Goal: Task Accomplishment & Management: Manage account settings

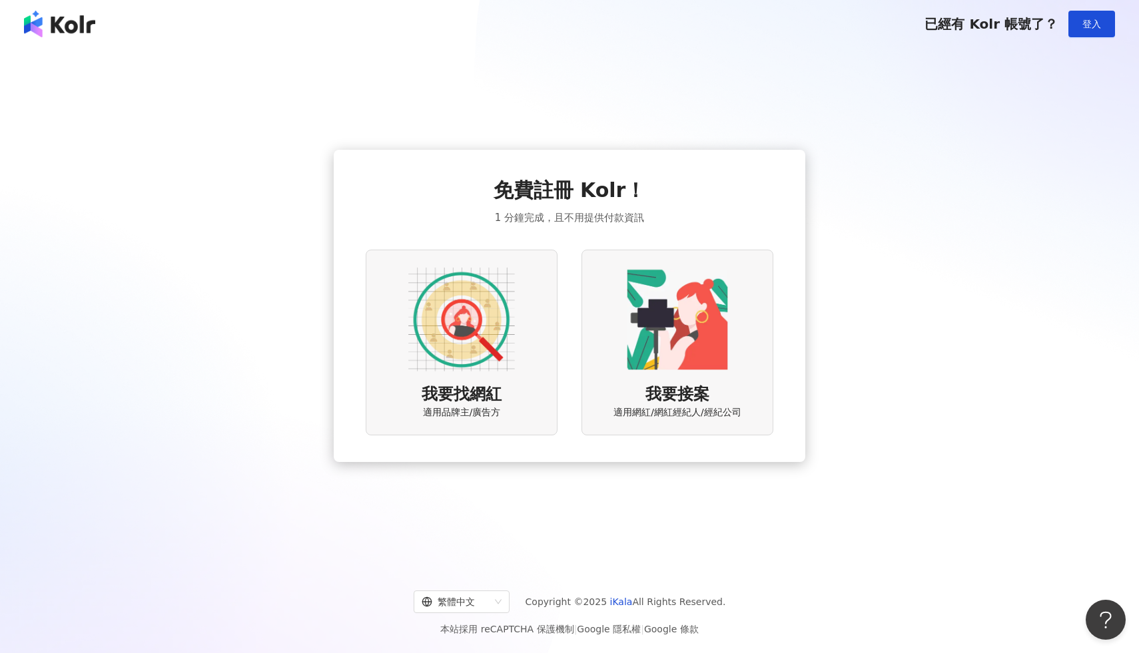
click at [621, 317] on div "我要接案 適用網紅/網紅經紀人/經紀公司" at bounding box center [677, 343] width 192 height 186
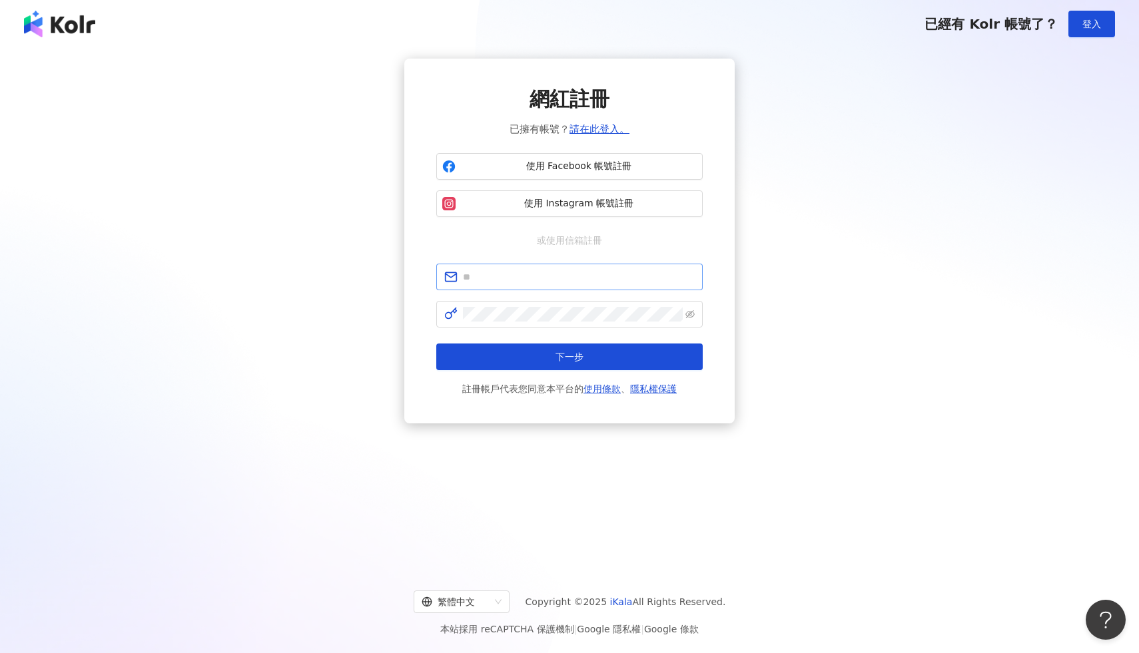
click at [591, 288] on span at bounding box center [569, 277] width 266 height 27
click at [585, 286] on span at bounding box center [569, 277] width 266 height 27
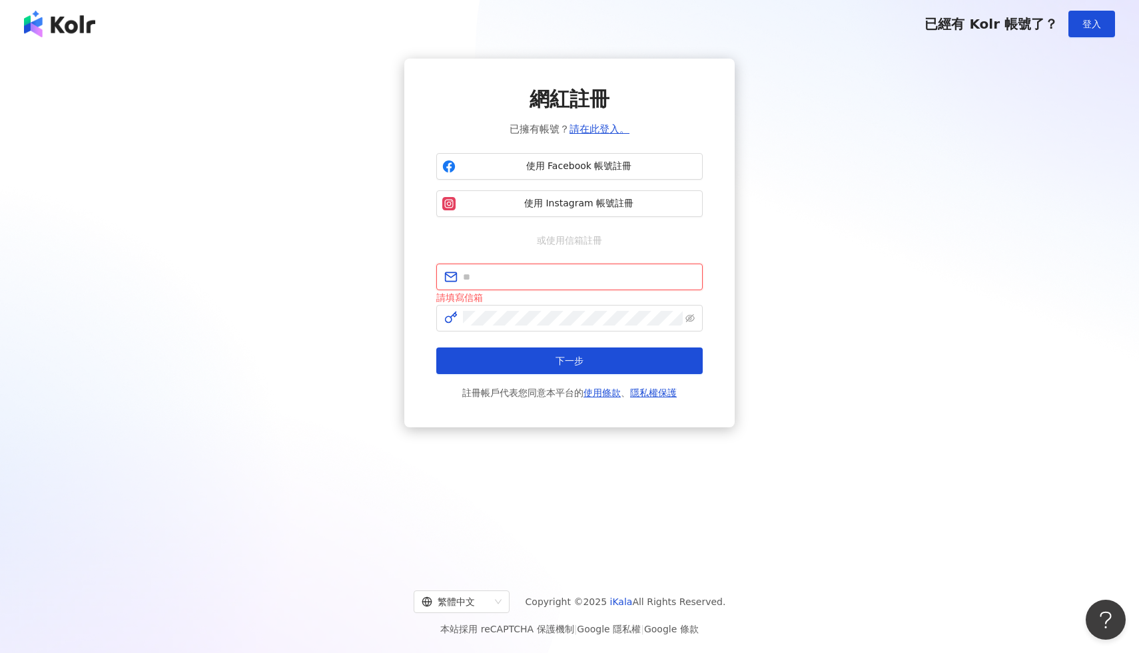
click at [577, 278] on input "text" at bounding box center [579, 277] width 232 height 15
click at [562, 279] on input "text" at bounding box center [579, 277] width 232 height 15
paste input "**********"
type input "**********"
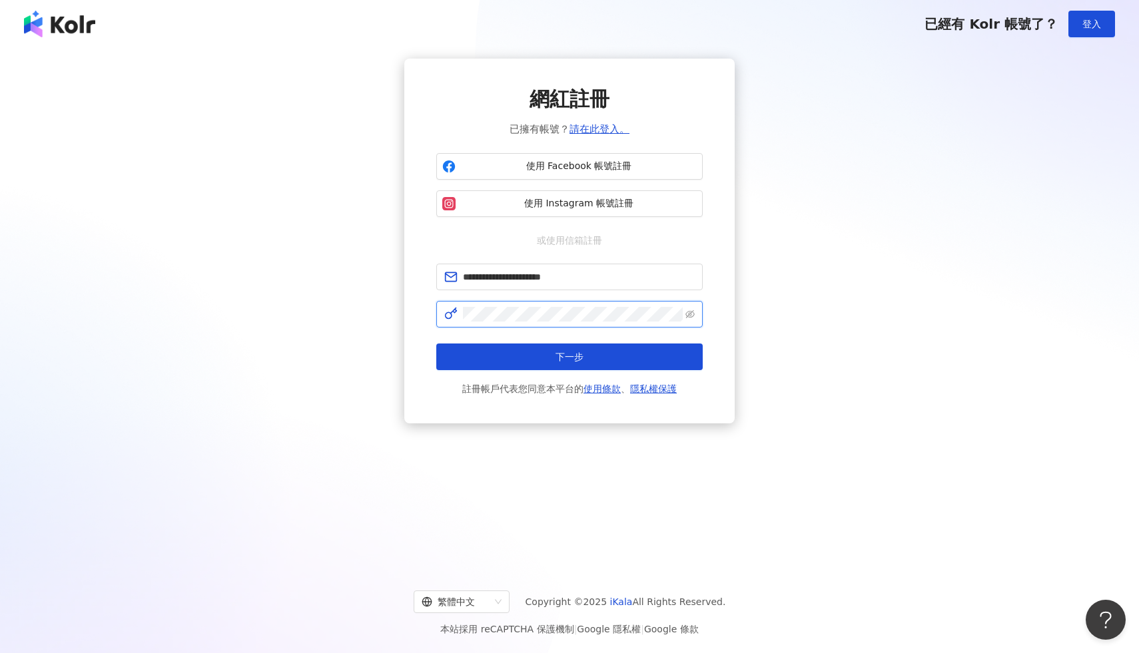
click at [436, 344] on button "下一步" at bounding box center [569, 357] width 266 height 27
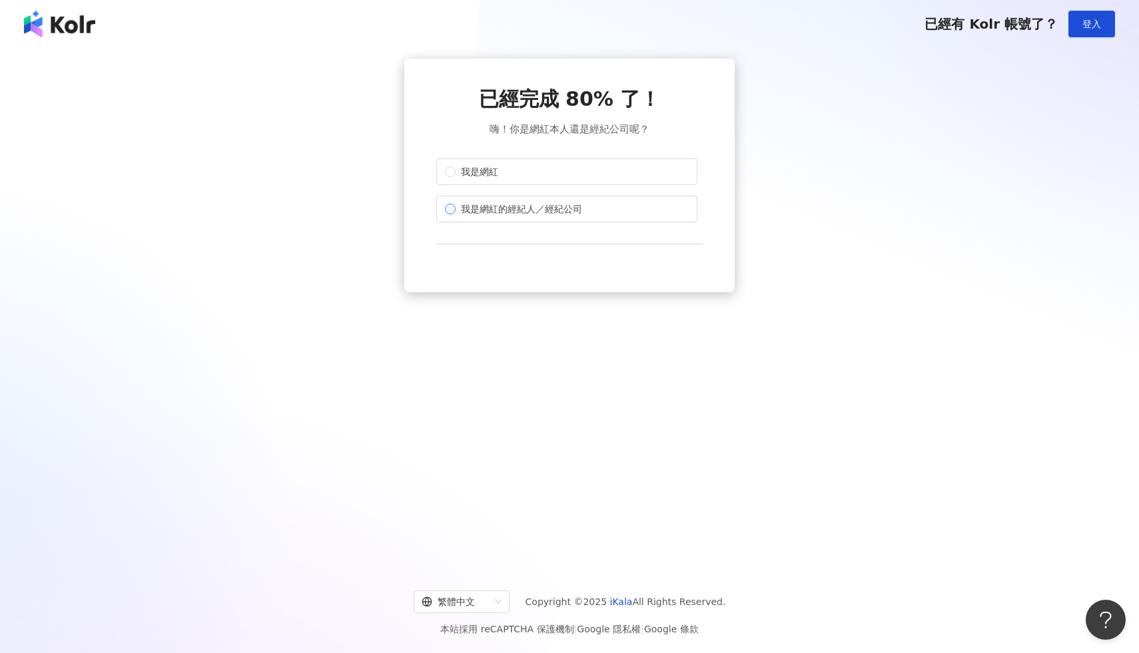
click at [519, 211] on span "我是網紅的經紀人／經紀公司" at bounding box center [522, 209] width 132 height 15
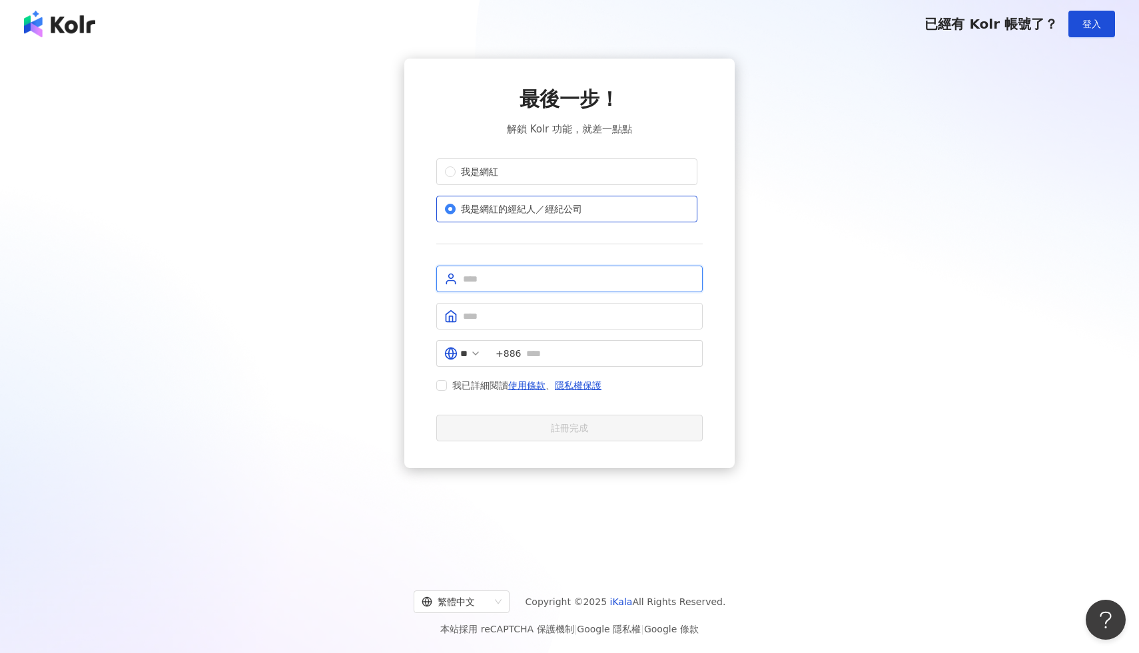
click at [533, 276] on input "text" at bounding box center [579, 279] width 232 height 15
type input "***"
click at [519, 319] on input "text" at bounding box center [579, 316] width 232 height 15
type input "****"
click at [481, 352] on icon at bounding box center [475, 353] width 11 height 11
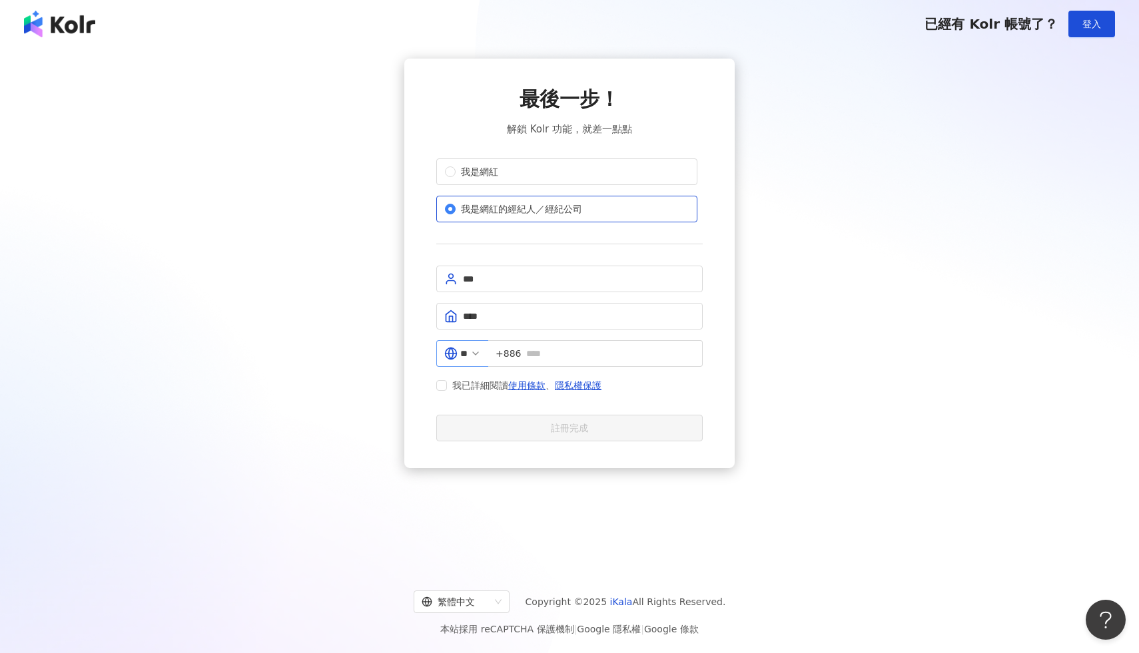
click at [478, 352] on polyline at bounding box center [475, 353] width 5 height 3
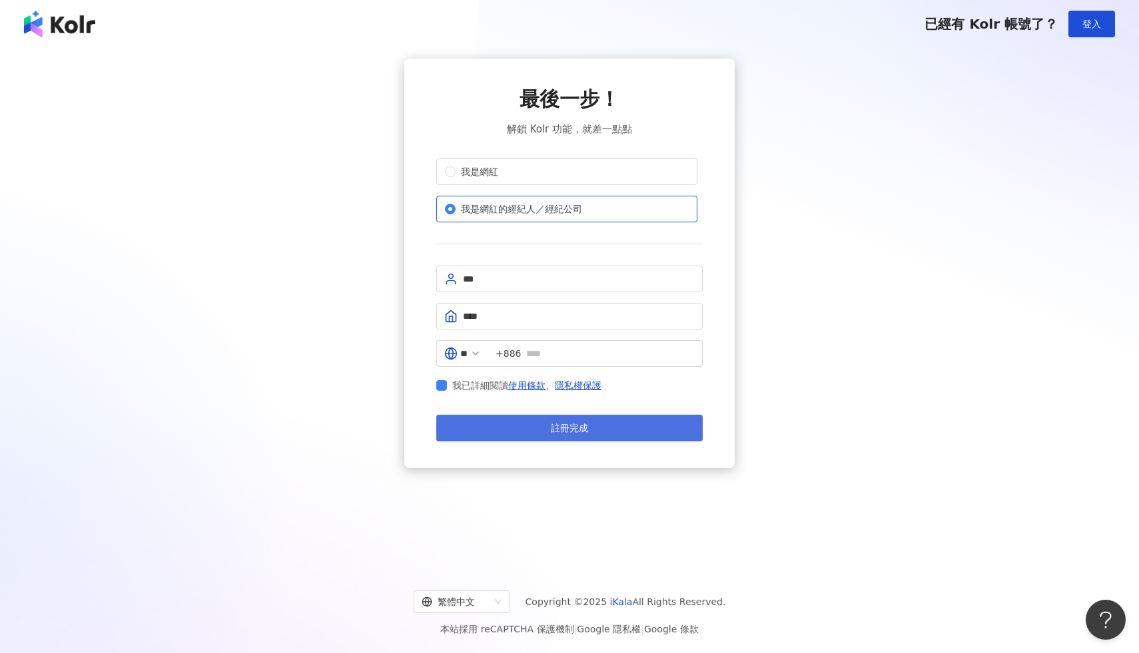
click at [505, 427] on button "註冊完成" at bounding box center [569, 428] width 266 height 27
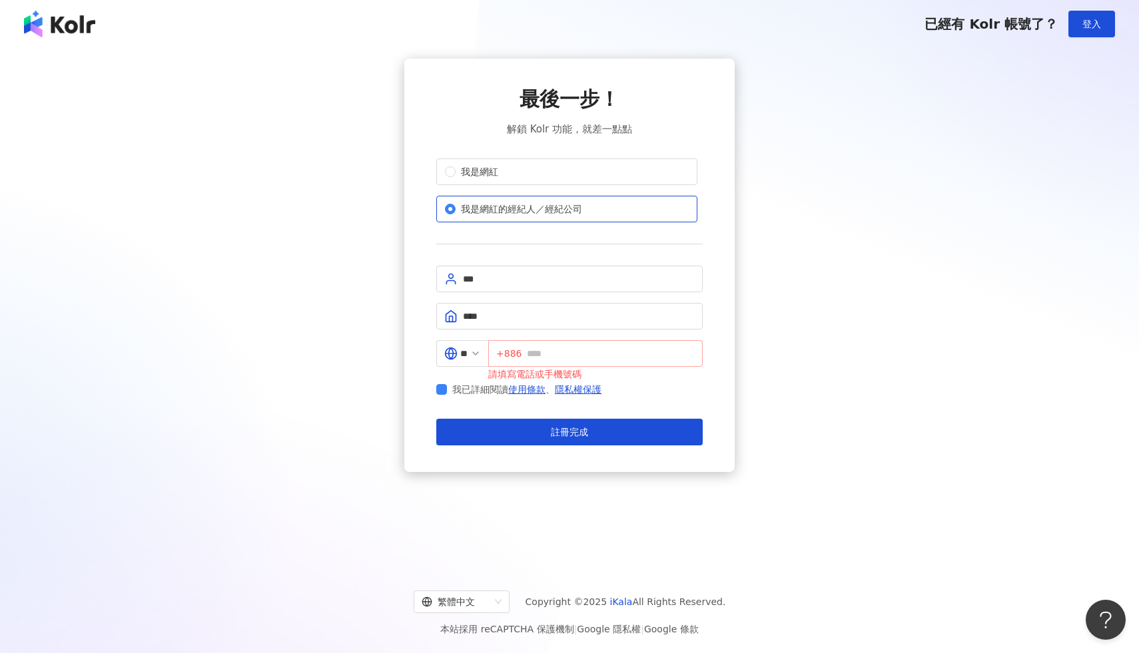
click at [551, 342] on span "+886" at bounding box center [595, 353] width 214 height 27
click at [697, 375] on div "請填寫電話或手機號碼" at bounding box center [595, 374] width 214 height 15
click at [656, 354] on input "*********" at bounding box center [611, 353] width 168 height 15
click at [644, 390] on div "我已詳細閱讀 使用條款 、 隱私權保護" at bounding box center [569, 390] width 266 height 16
click at [639, 358] on input "********" at bounding box center [611, 353] width 168 height 15
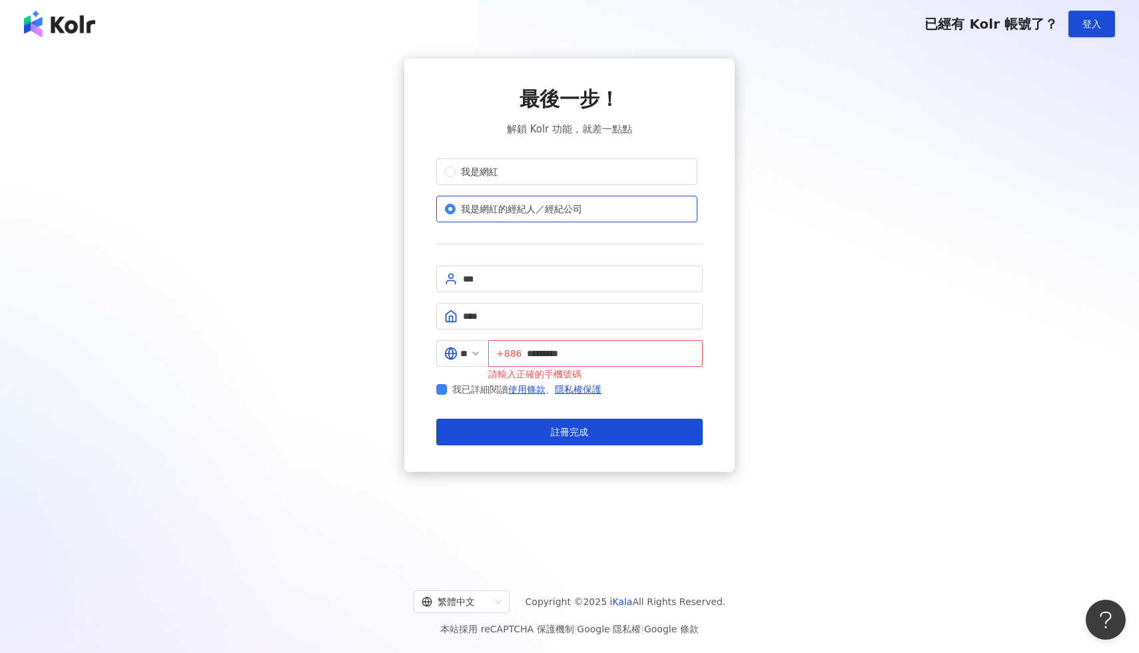
click at [639, 380] on div "請輸入正確的手機號碼" at bounding box center [595, 374] width 214 height 15
click at [633, 354] on input "*********" at bounding box center [611, 353] width 168 height 15
type input "**********"
click at [637, 378] on div "請輸入正確的手機號碼" at bounding box center [595, 374] width 214 height 15
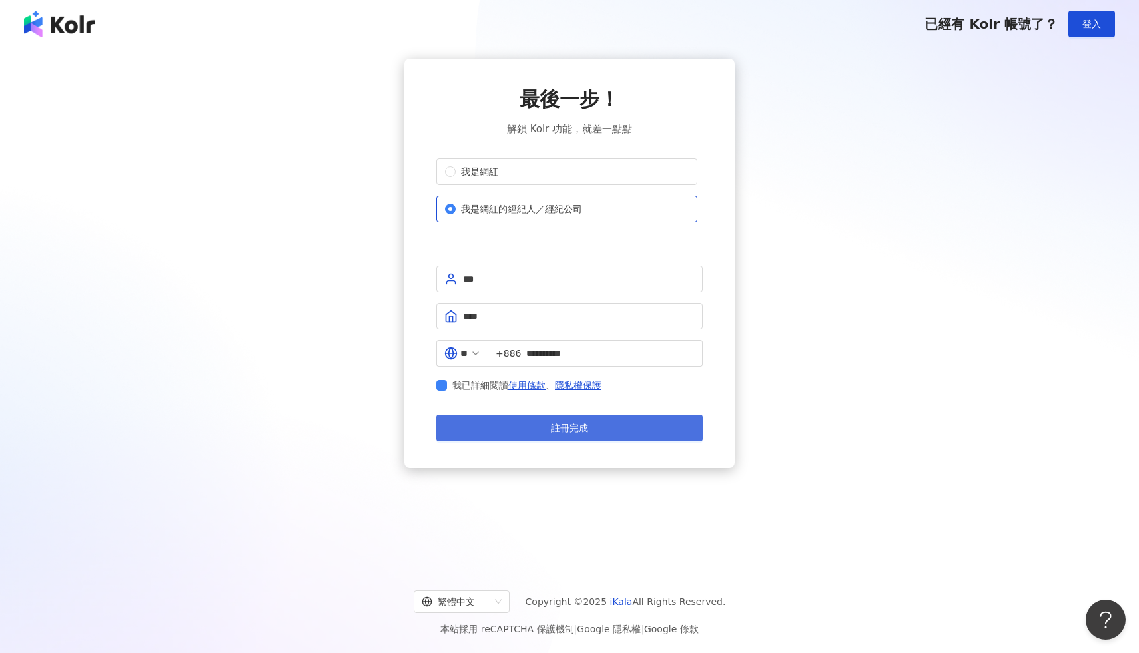
click at [620, 424] on button "註冊完成" at bounding box center [569, 428] width 266 height 27
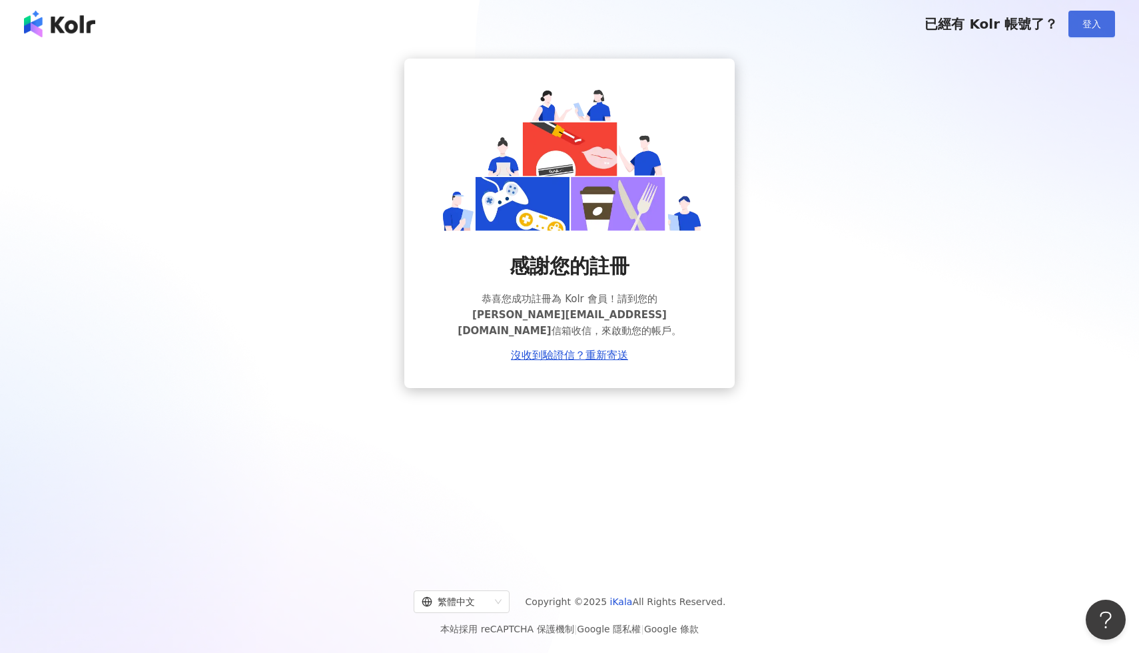
click at [1089, 30] on button "登入" at bounding box center [1091, 24] width 47 height 27
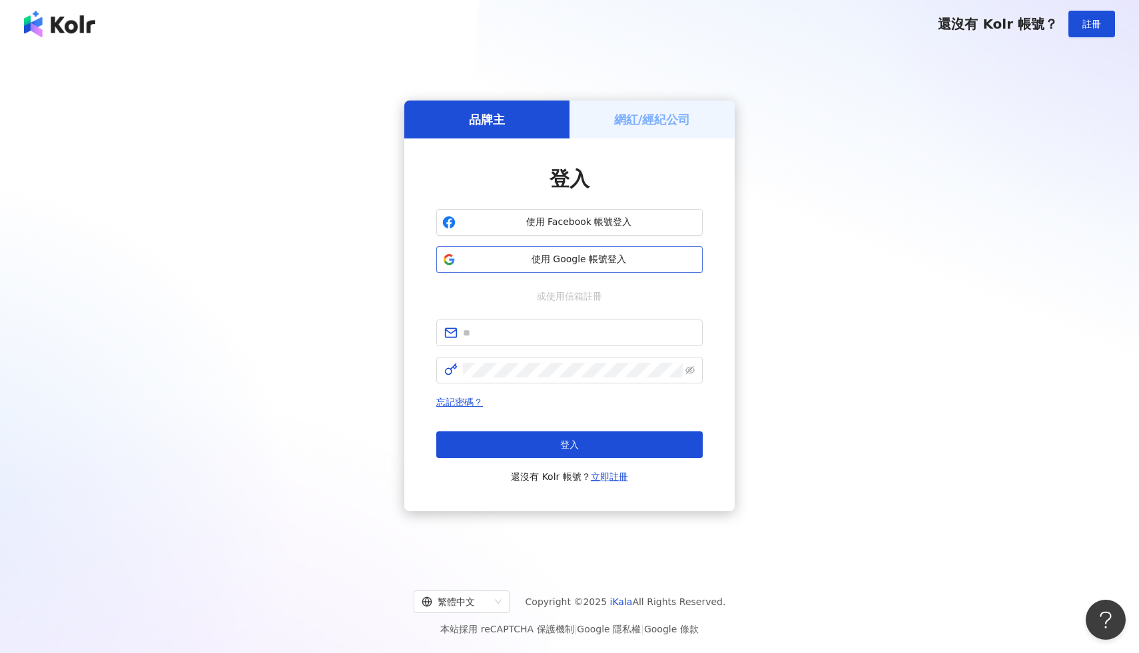
click at [637, 266] on button "使用 Google 帳號登入" at bounding box center [569, 259] width 266 height 27
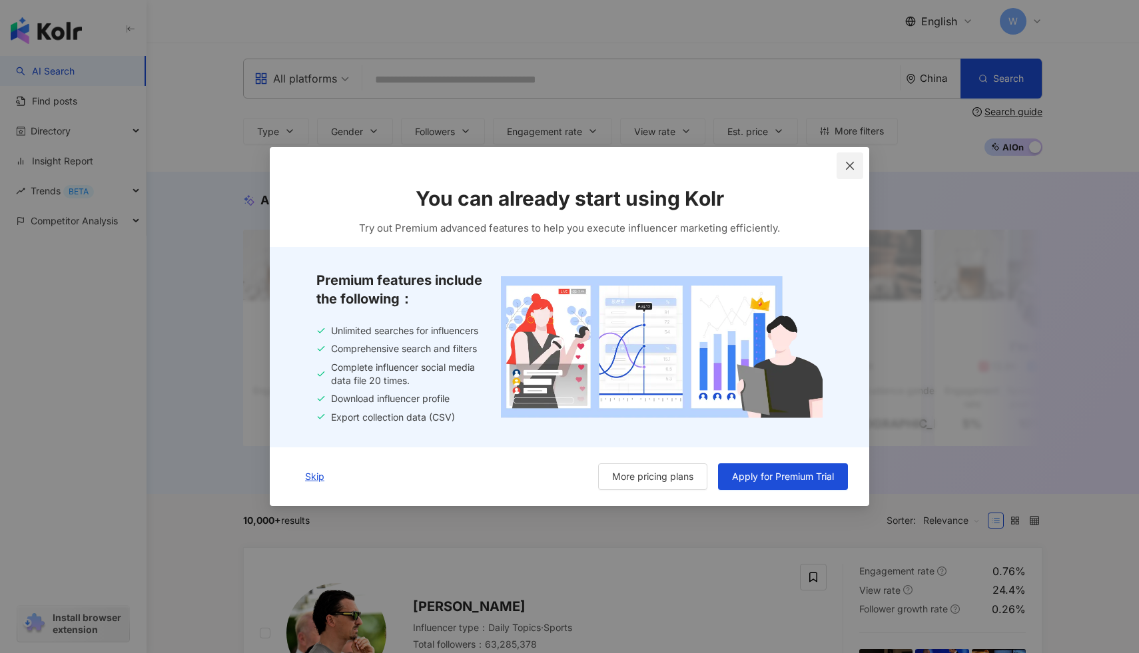
click at [854, 165] on icon "close" at bounding box center [849, 165] width 11 height 11
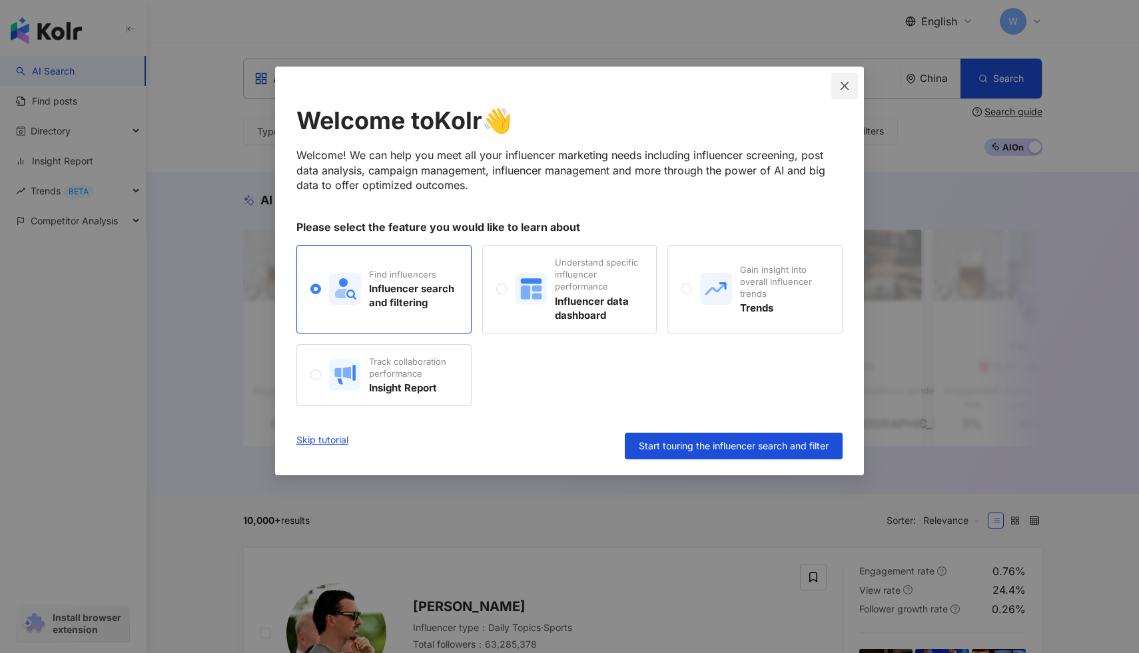
click at [840, 91] on icon "close" at bounding box center [844, 86] width 11 height 11
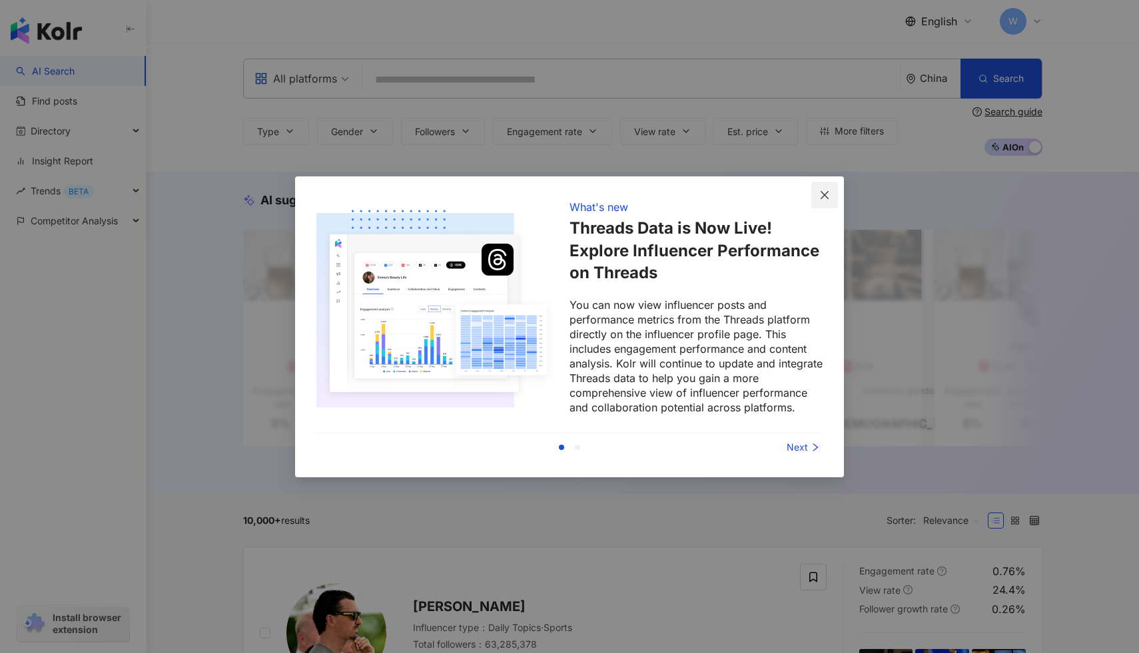
click at [828, 189] on button "Close" at bounding box center [824, 195] width 27 height 27
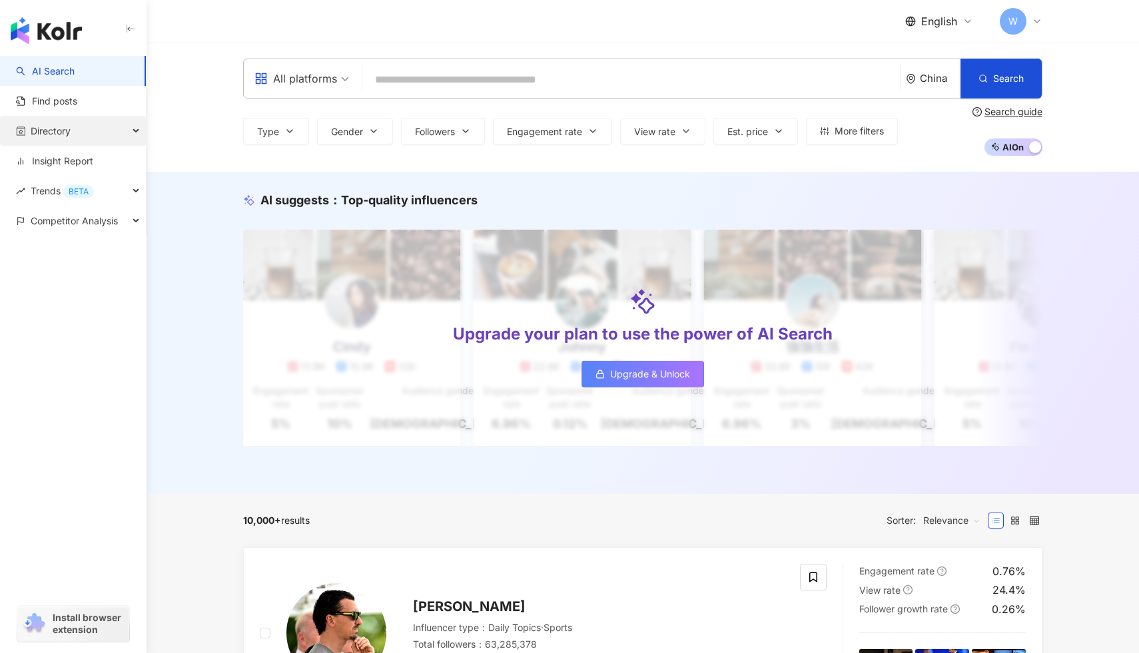
click at [101, 139] on div "Directory" at bounding box center [73, 131] width 146 height 30
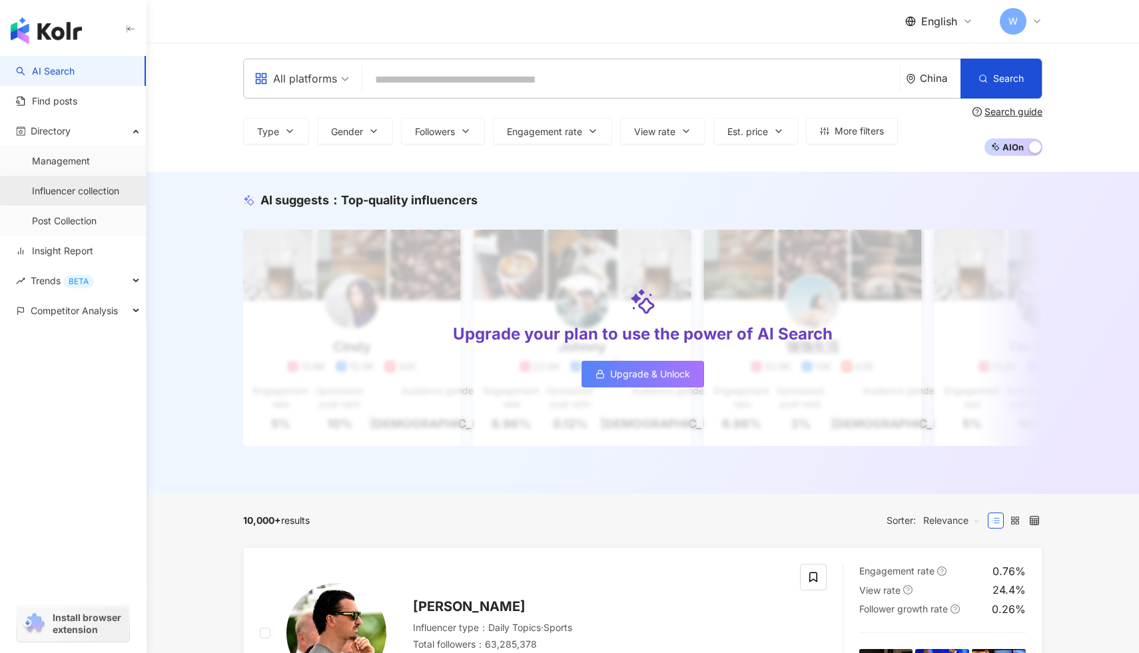
click at [97, 184] on link "Influencer collection" at bounding box center [75, 190] width 87 height 13
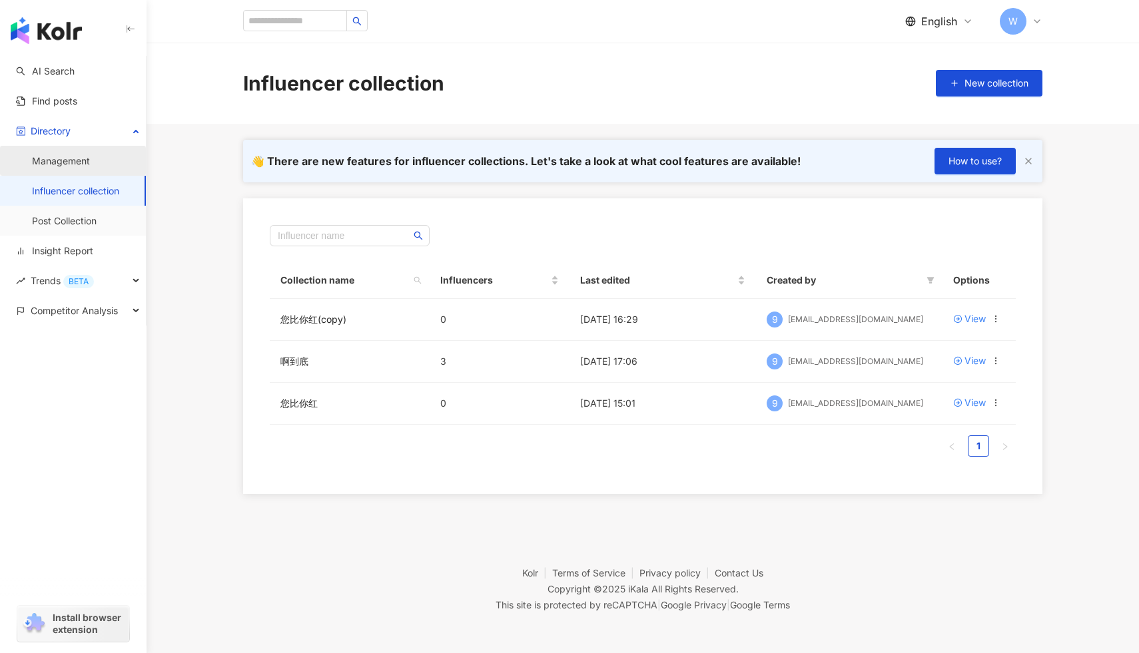
click at [90, 158] on link "Management" at bounding box center [61, 160] width 58 height 13
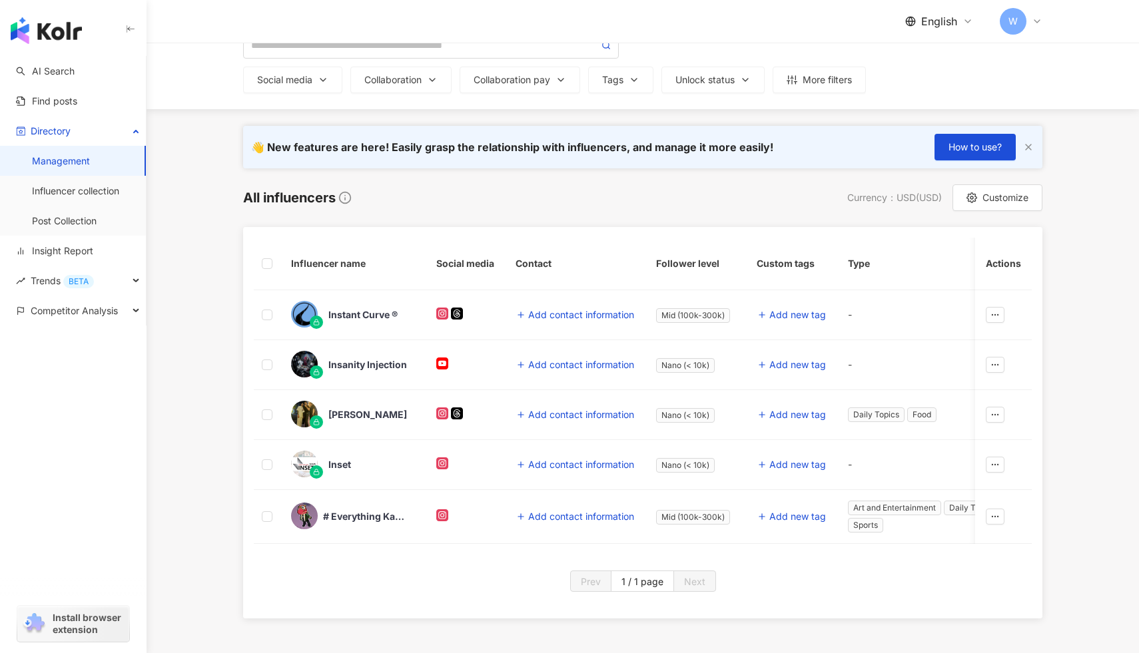
scroll to position [58, 0]
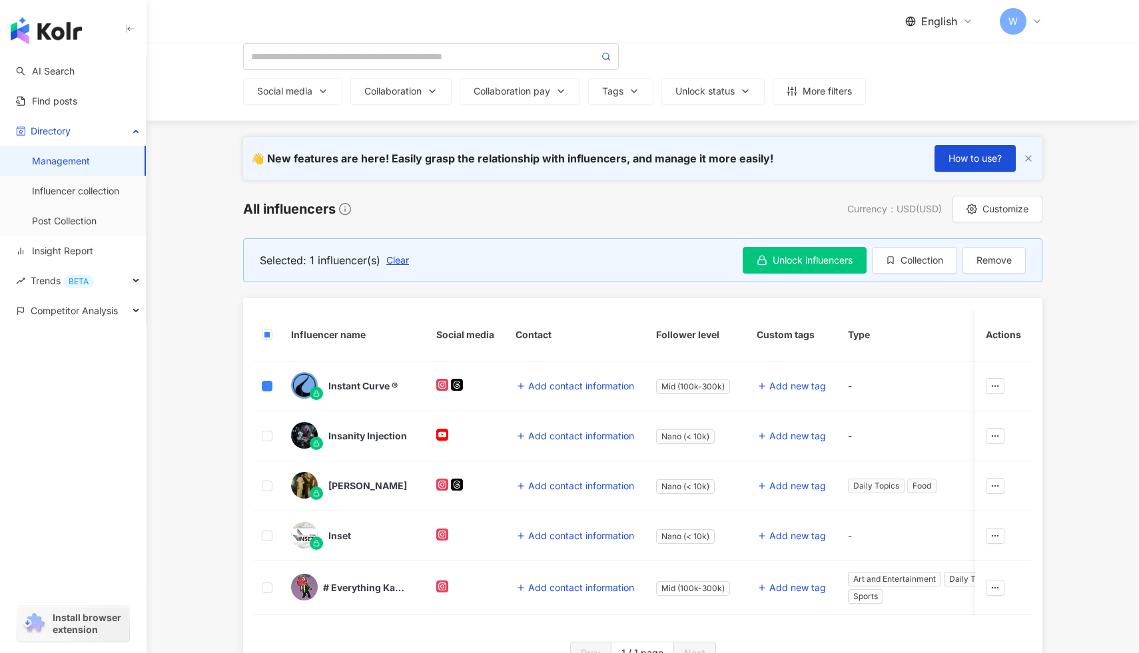
click at [258, 382] on td at bounding box center [267, 387] width 27 height 50
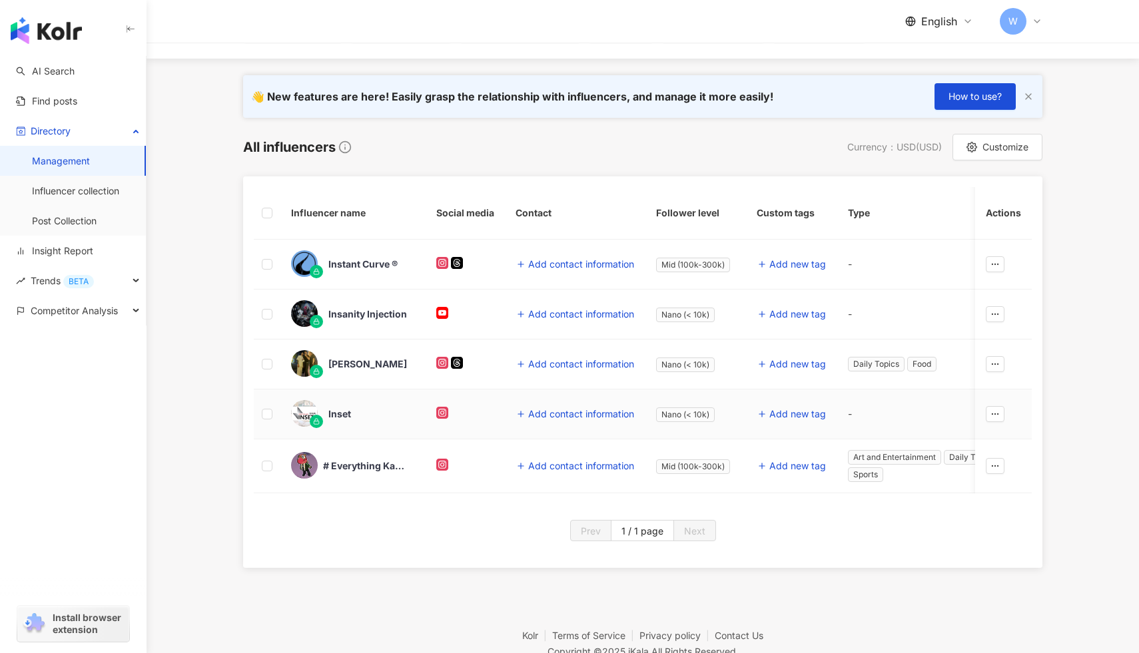
scroll to position [182, 0]
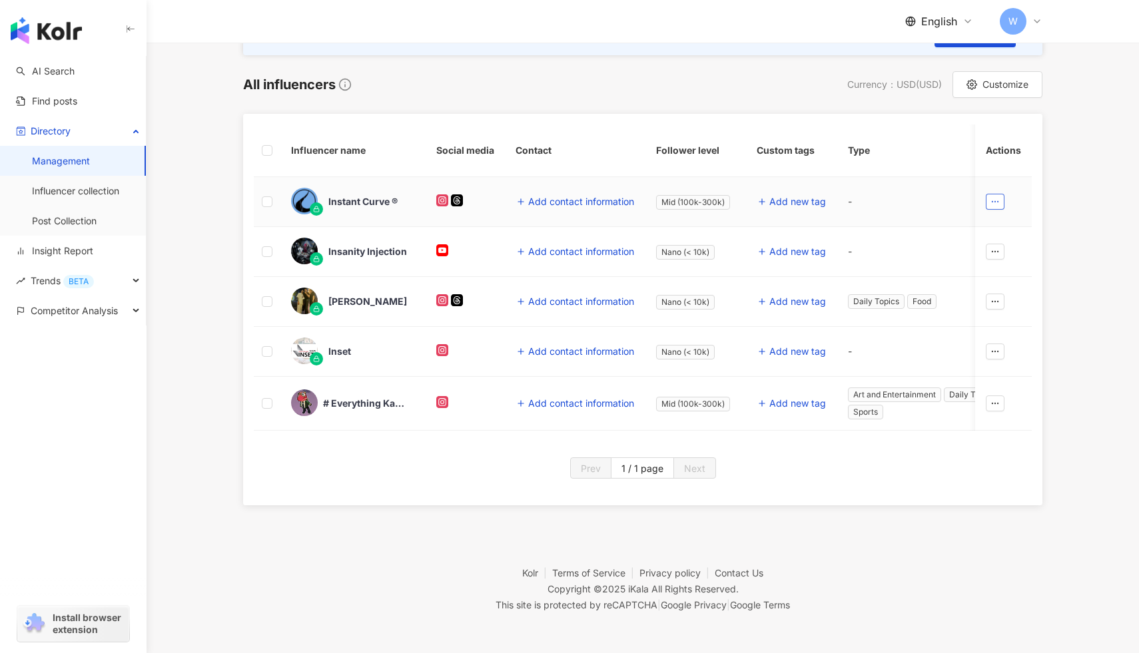
click at [994, 209] on td at bounding box center [1003, 202] width 57 height 50
click at [994, 209] on button "button" at bounding box center [995, 202] width 19 height 16
click at [966, 256] on div "Add to collection" at bounding box center [957, 261] width 74 height 15
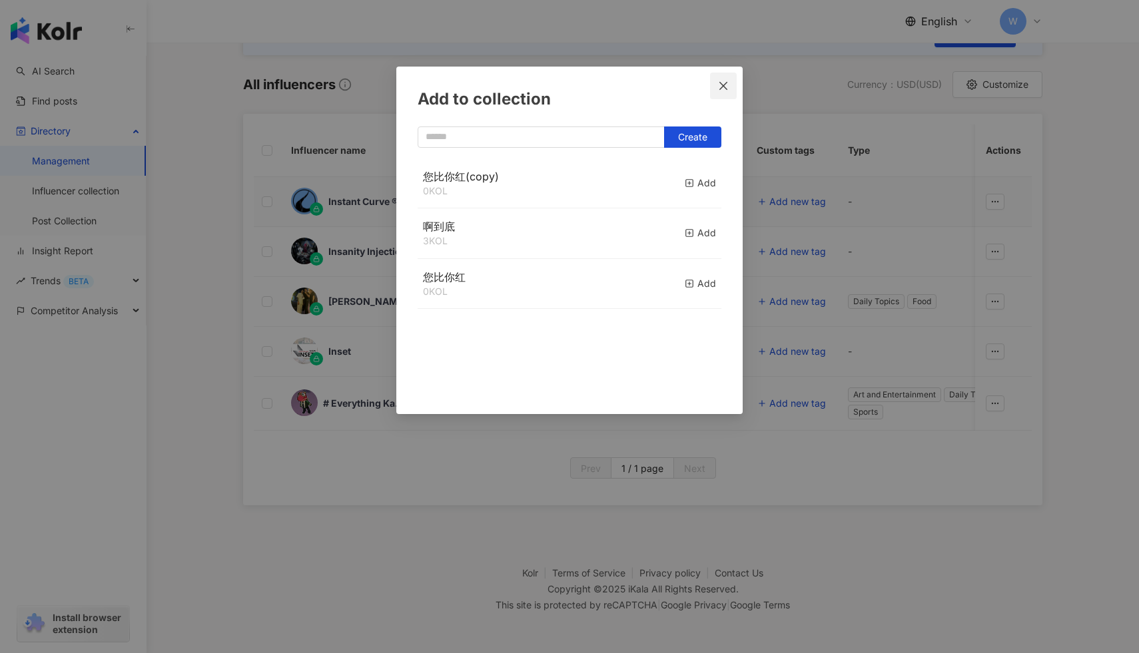
click at [729, 87] on span "Close" at bounding box center [723, 86] width 27 height 11
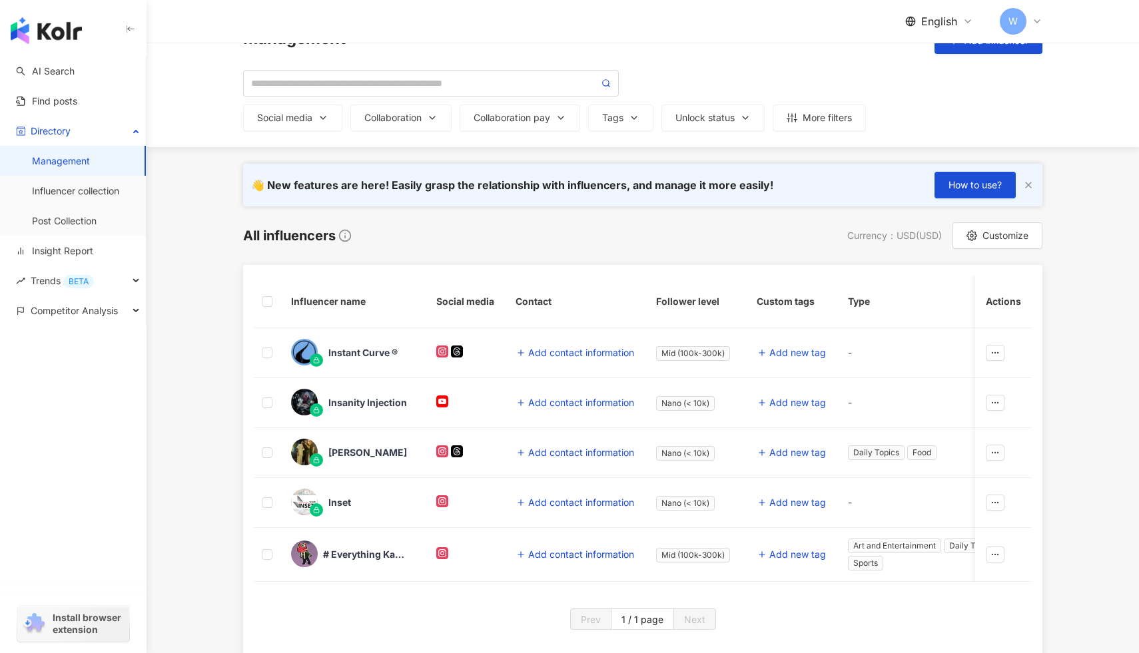
scroll to position [36, 0]
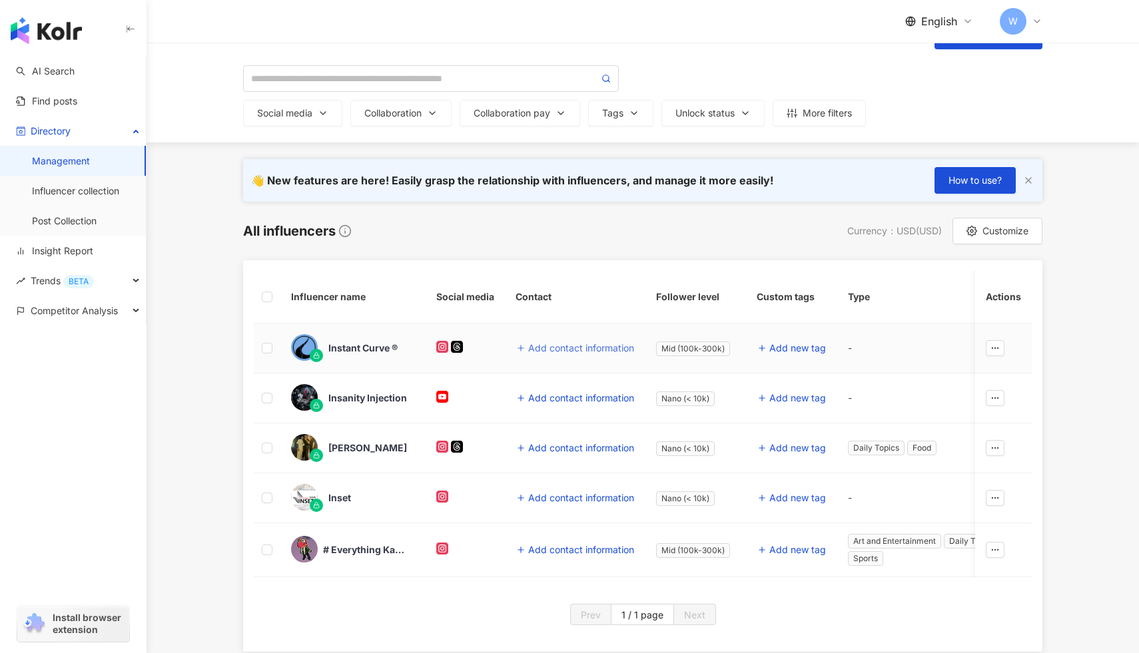
click at [531, 356] on button "Add contact information" at bounding box center [574, 348] width 119 height 27
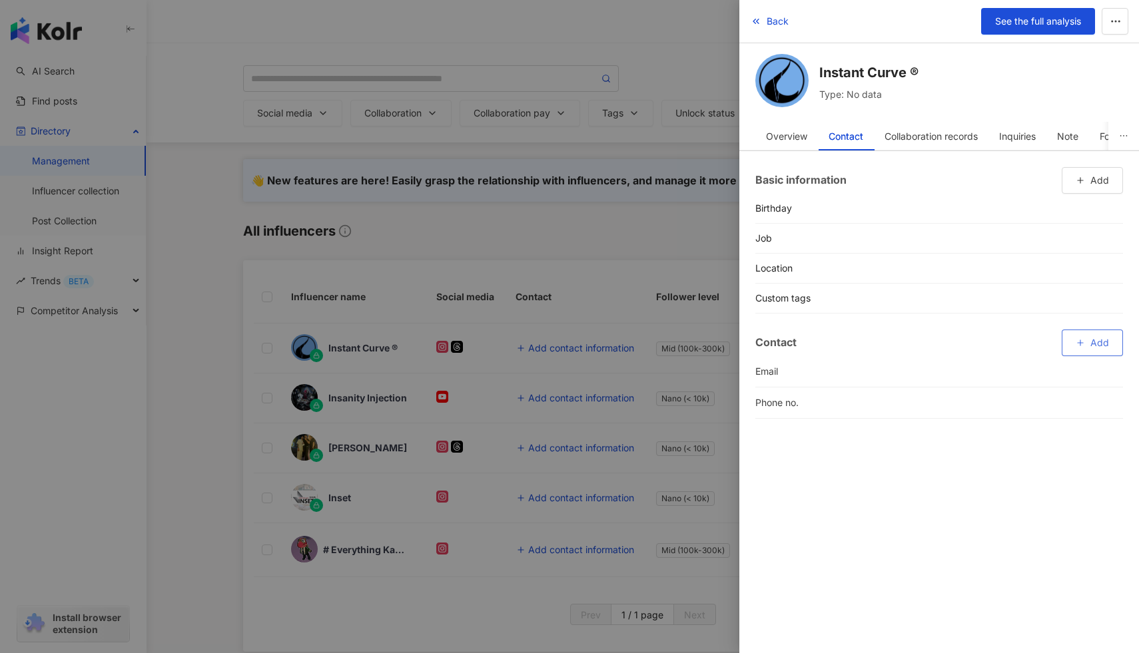
click at [1090, 337] on button "Add" at bounding box center [1092, 343] width 61 height 27
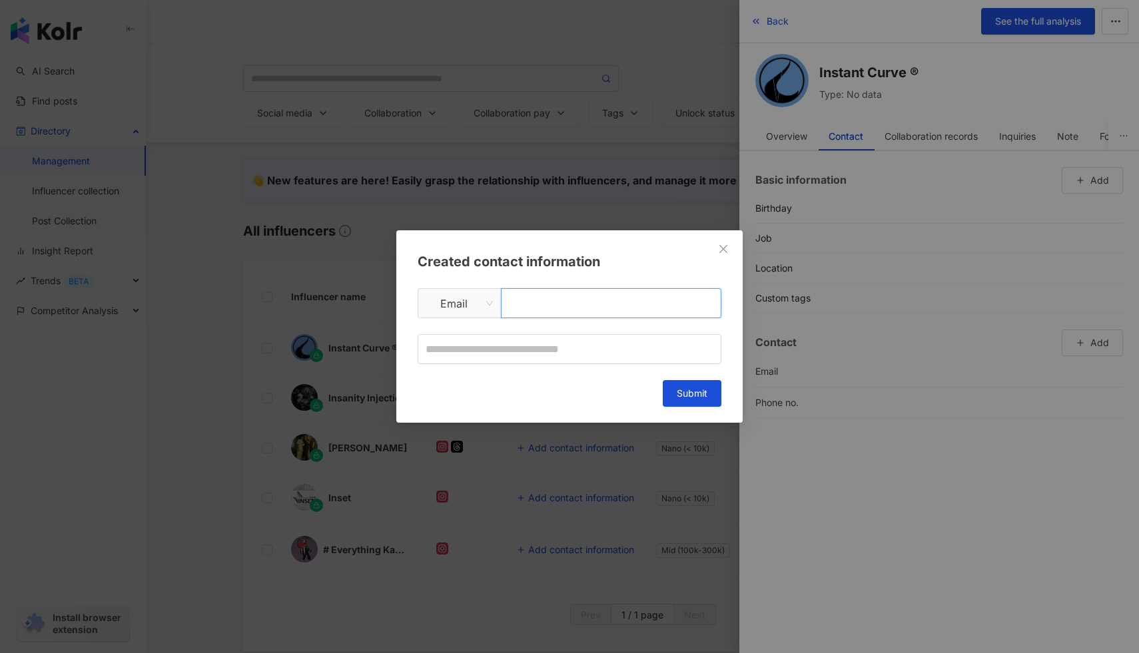
click at [645, 302] on input "text" at bounding box center [611, 303] width 220 height 30
type input "**********"
click at [619, 361] on input "text" at bounding box center [570, 349] width 304 height 30
click at [723, 250] on icon "close" at bounding box center [723, 249] width 11 height 11
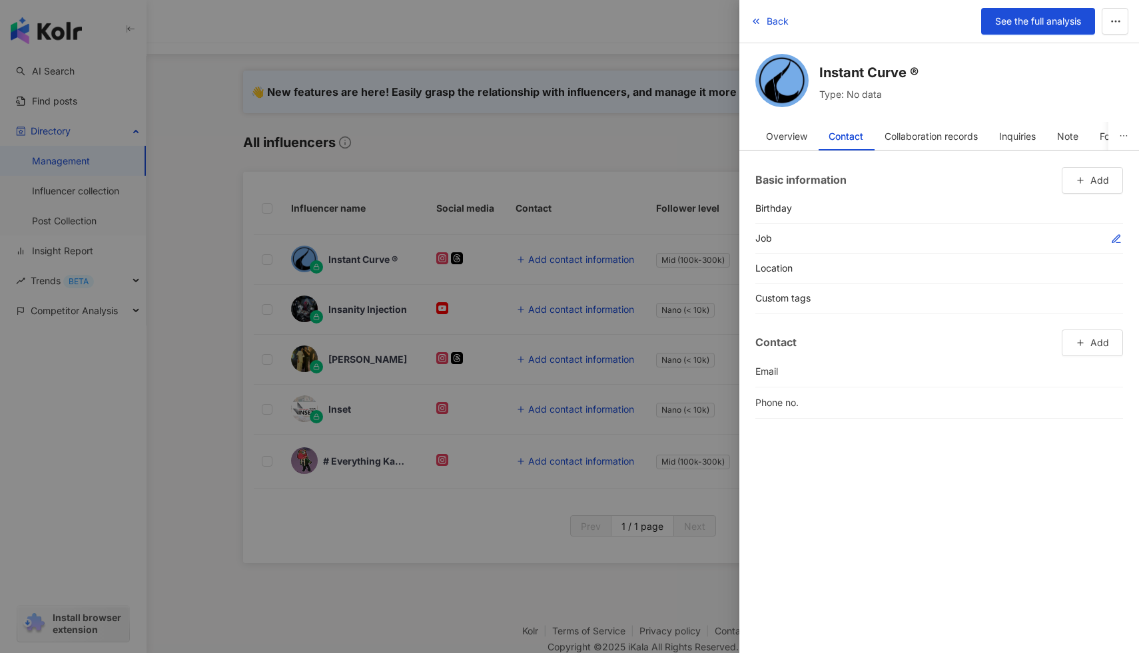
scroll to position [0, 0]
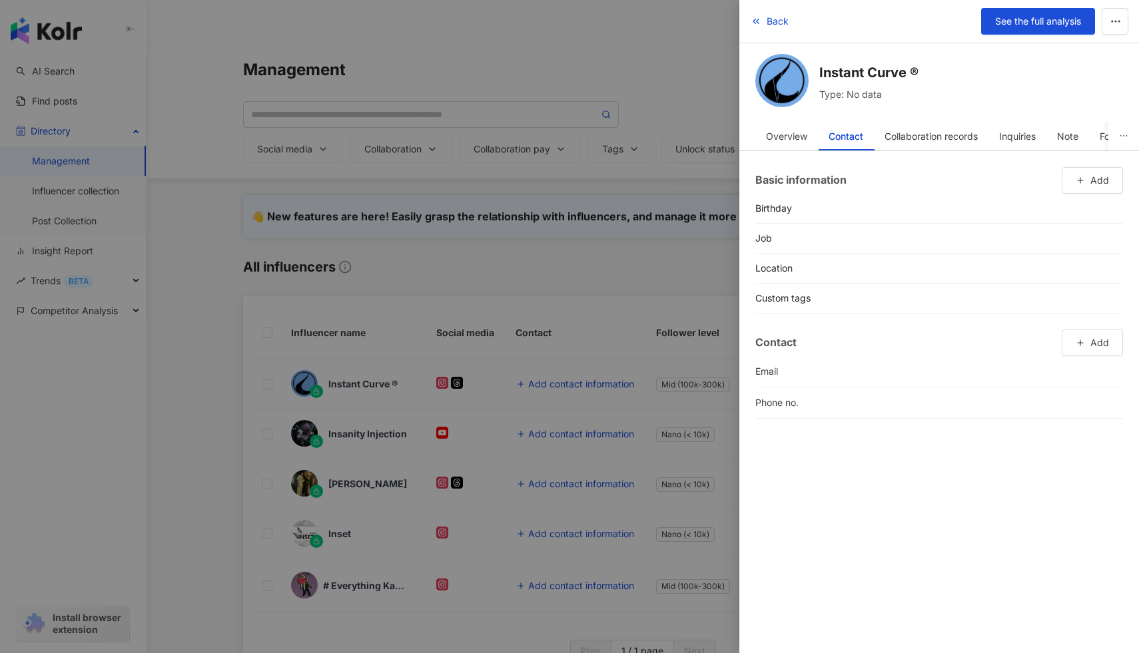
click at [991, 402] on li "Phone no." at bounding box center [939, 403] width 368 height 31
click at [1040, 399] on li "Phone no." at bounding box center [939, 403] width 368 height 31
click at [776, 390] on li "Phone no." at bounding box center [939, 403] width 368 height 31
click at [789, 410] on div "Phone no." at bounding box center [781, 403] width 53 height 15
click at [972, 384] on li "Email" at bounding box center [939, 371] width 368 height 31
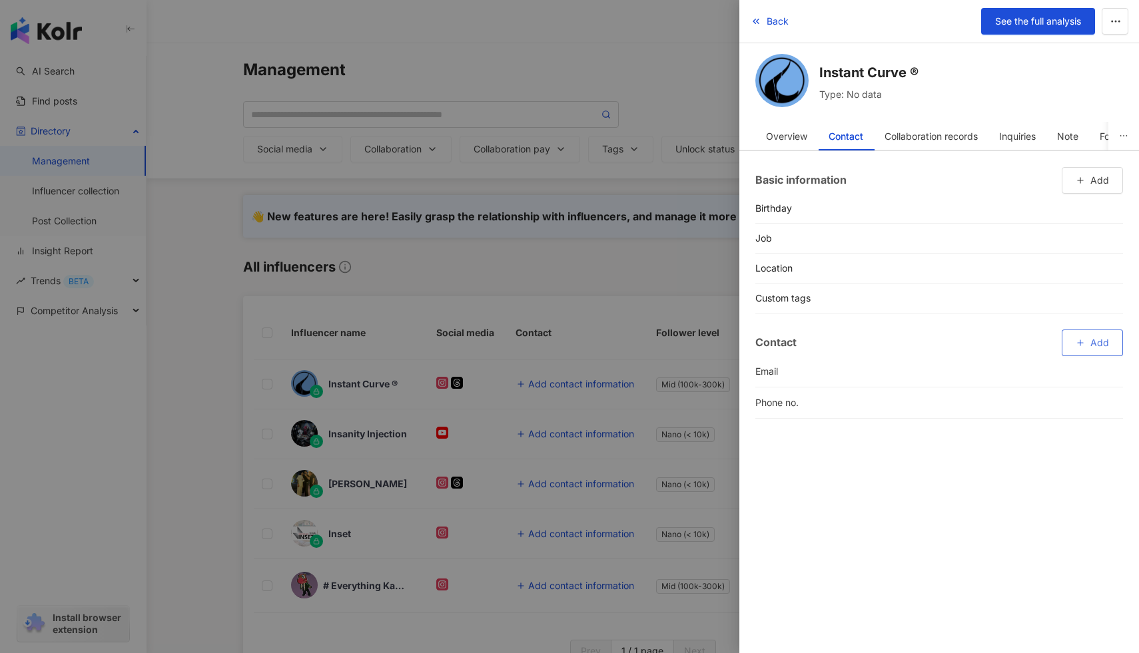
click at [1067, 348] on button "Add" at bounding box center [1092, 343] width 61 height 27
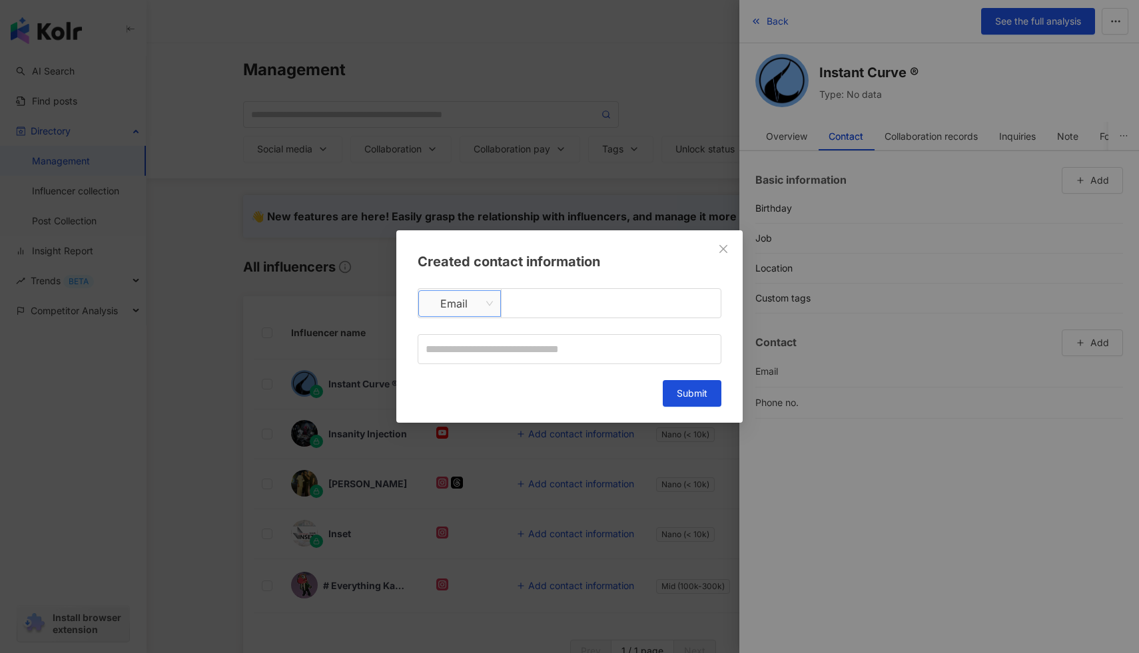
click at [479, 296] on span "Email" at bounding box center [459, 303] width 67 height 25
click at [466, 393] on div "QQ" at bounding box center [459, 401] width 77 height 23
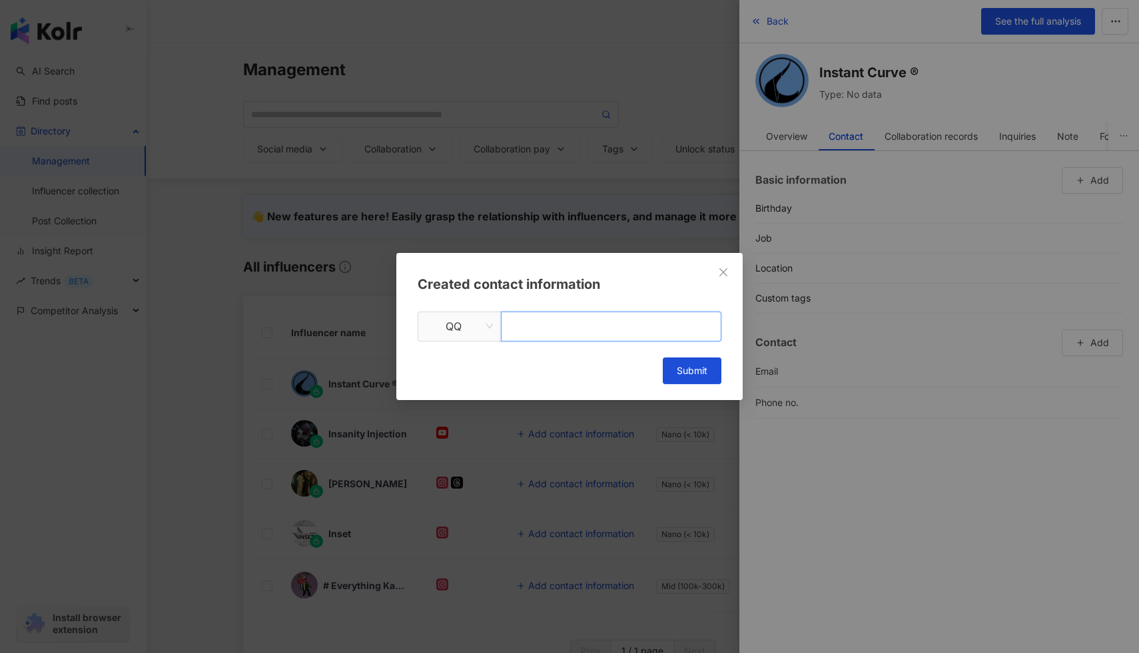
click at [545, 312] on input "text" at bounding box center [611, 327] width 220 height 30
type input "****"
click at [672, 367] on button "Submit" at bounding box center [692, 371] width 59 height 27
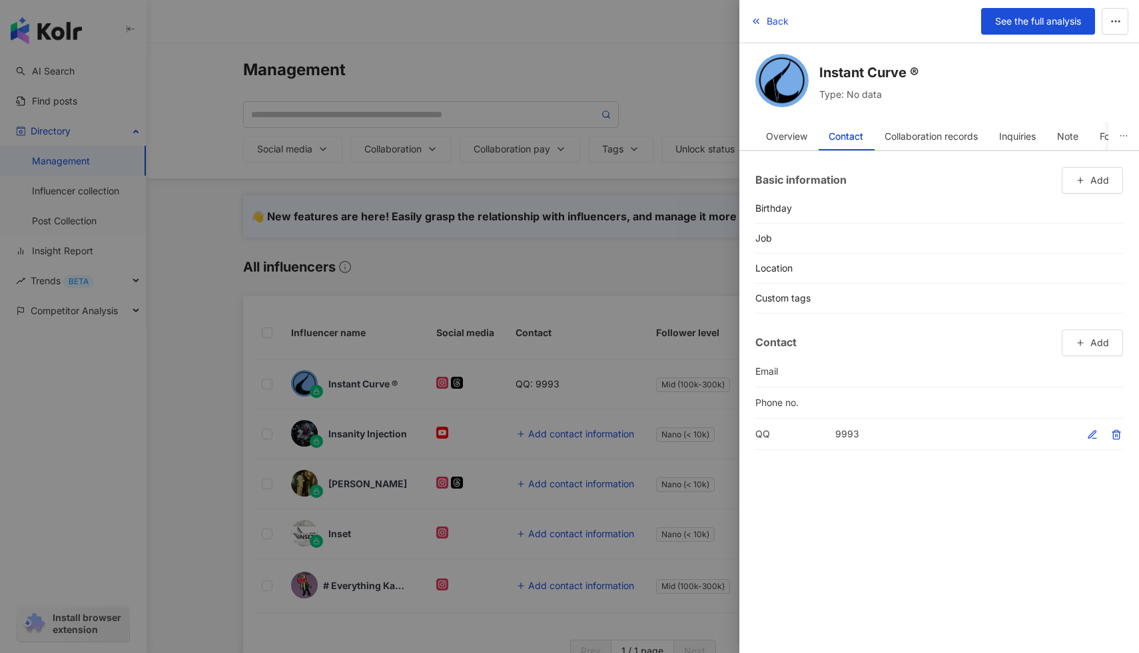
click at [882, 433] on li "QQ 9993" at bounding box center [939, 434] width 368 height 31
click at [685, 262] on div at bounding box center [569, 326] width 1139 height 653
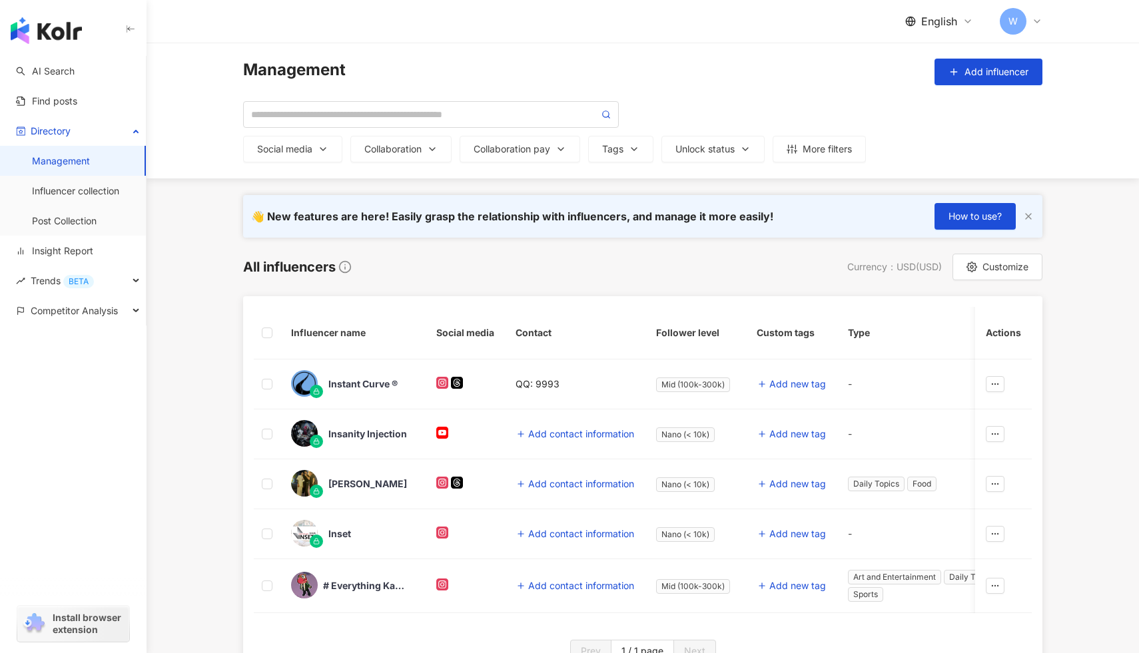
click at [1034, 214] on button "button" at bounding box center [1028, 216] width 12 height 27
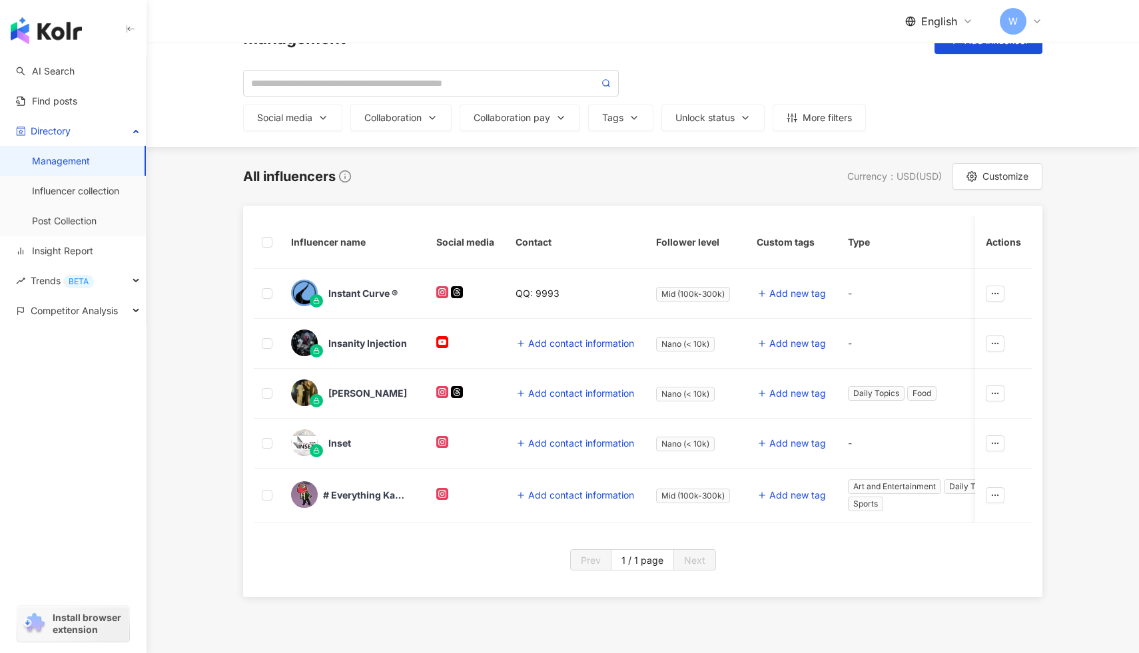
scroll to position [37, 0]
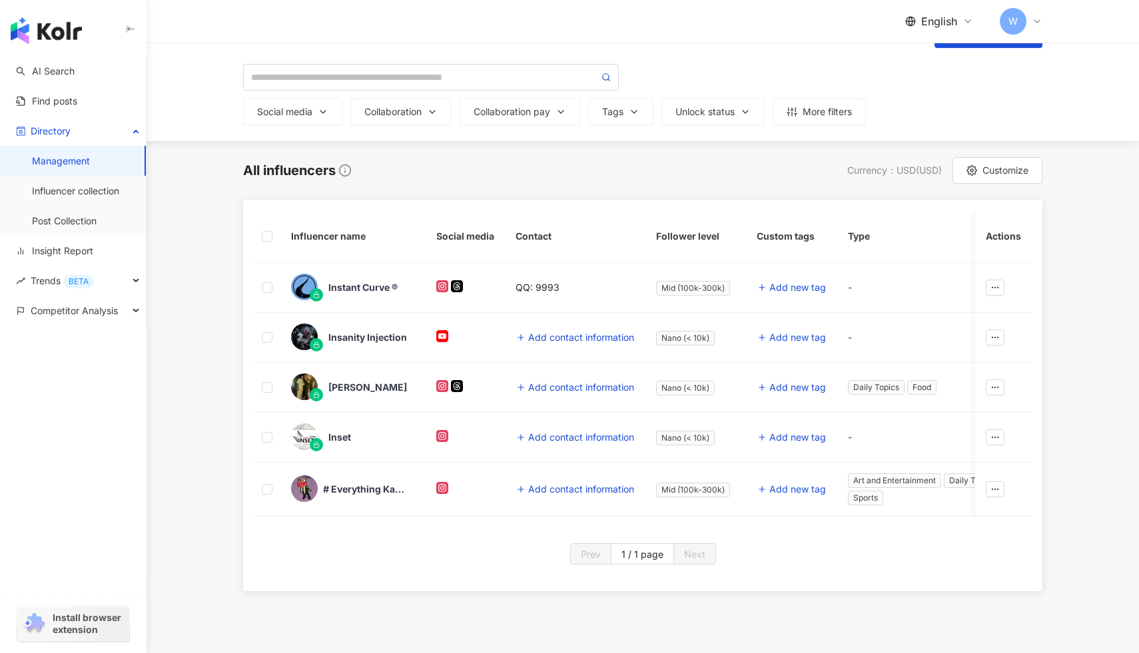
drag, startPoint x: 846, startPoint y: 167, endPoint x: 830, endPoint y: 172, distance: 16.8
click at [830, 172] on div "All influencers Currency ： USD ( USD ) Customize" at bounding box center [642, 170] width 799 height 27
click at [819, 171] on div "All influencers Currency ： USD ( USD ) Customize" at bounding box center [642, 170] width 799 height 27
click at [1010, 170] on span "Customize" at bounding box center [1005, 170] width 46 height 11
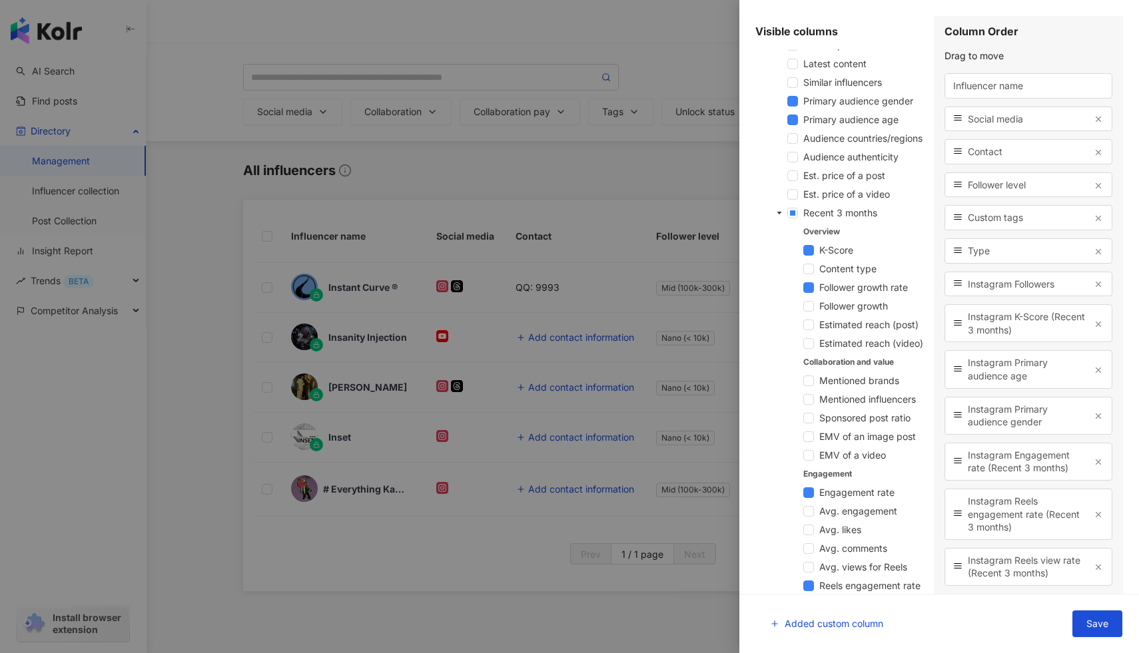
scroll to position [403, 0]
click at [990, 154] on span "Contact" at bounding box center [1028, 151] width 121 height 13
click at [1087, 141] on div "Contact" at bounding box center [1028, 151] width 168 height 25
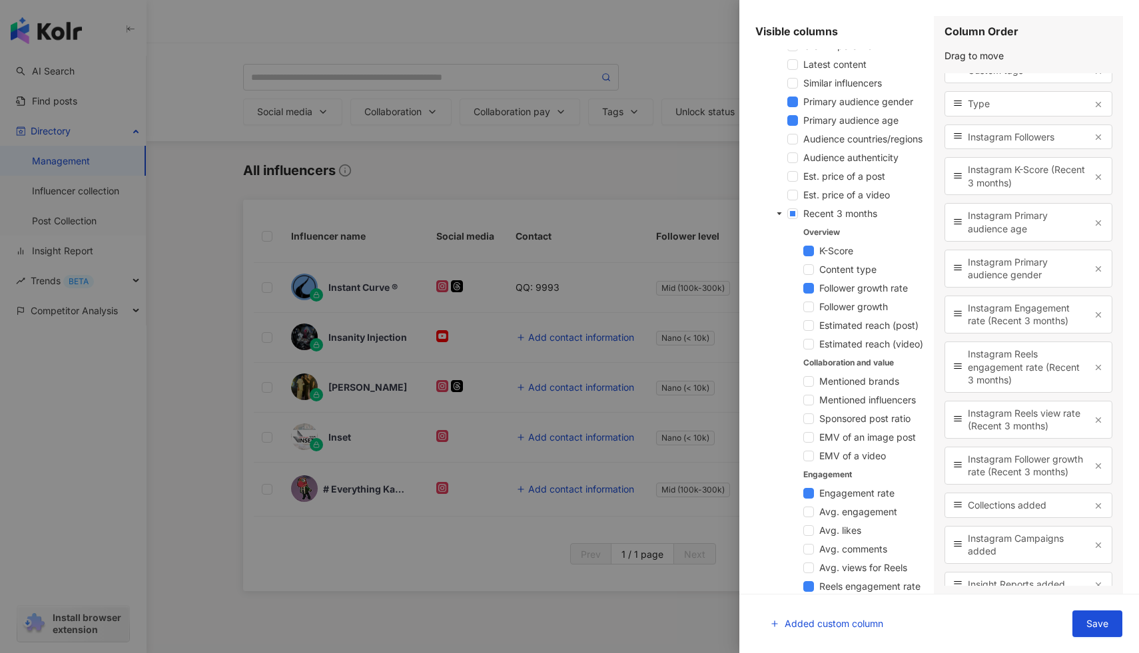
scroll to position [191, 0]
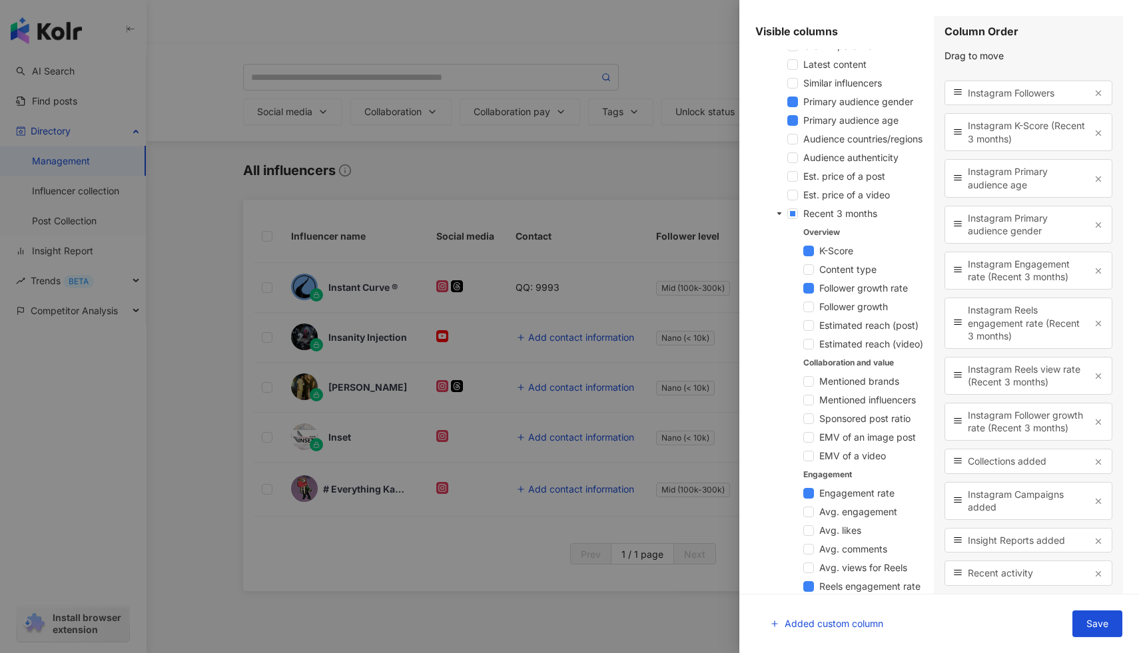
click at [692, 194] on div at bounding box center [569, 326] width 1139 height 653
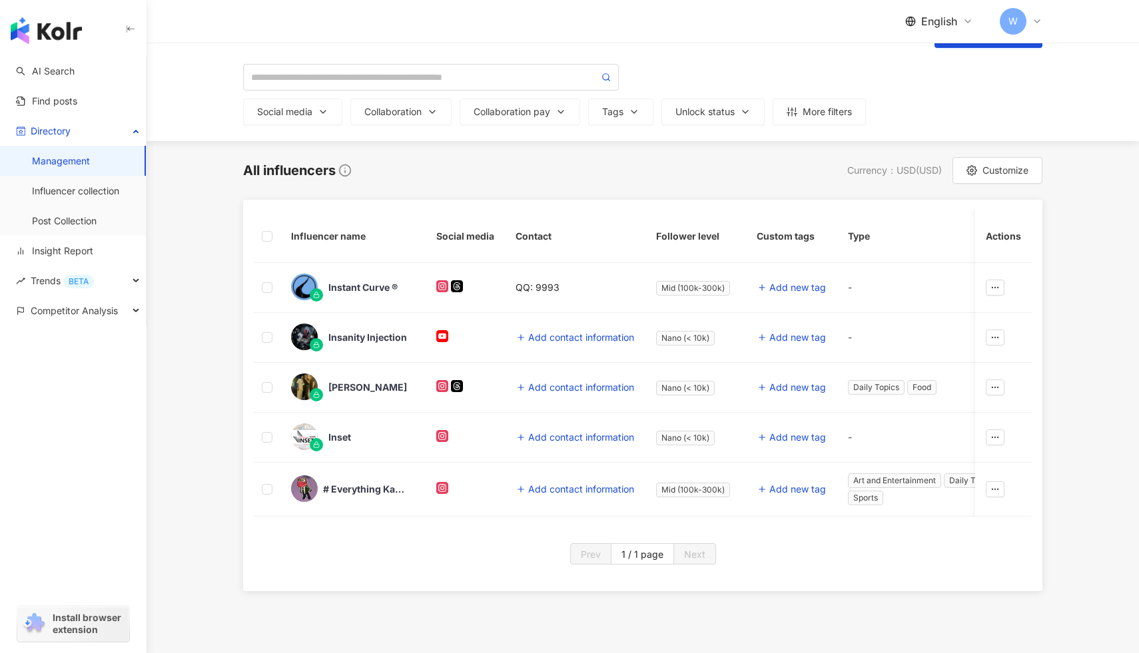
scroll to position [0, 0]
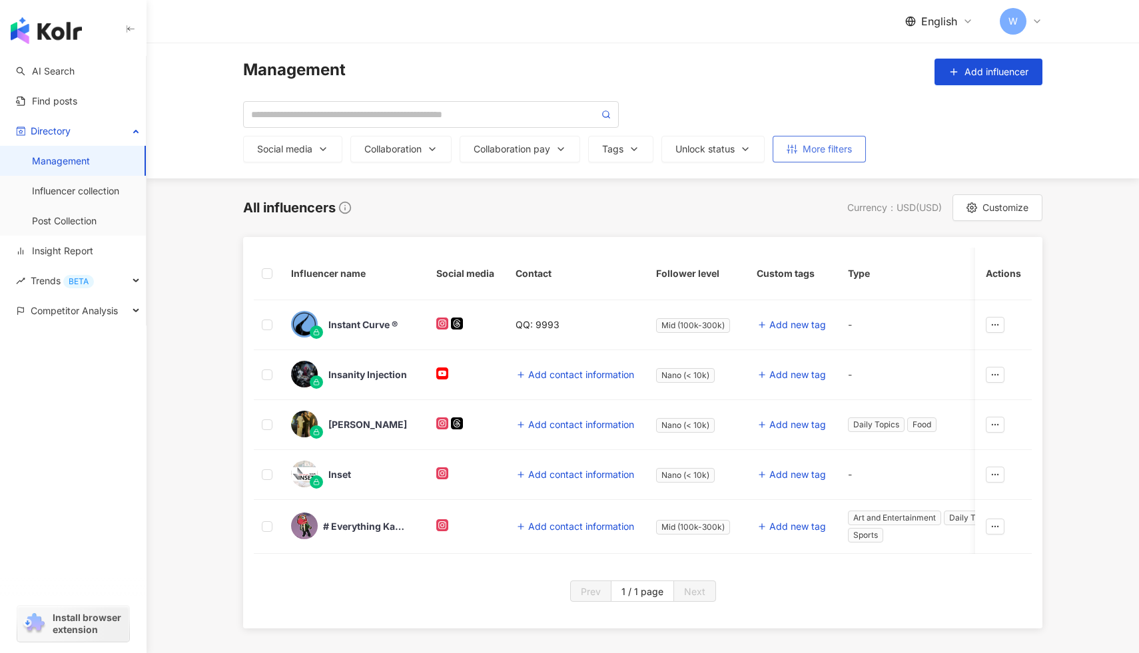
click at [845, 158] on button "More filters" at bounding box center [818, 149] width 93 height 27
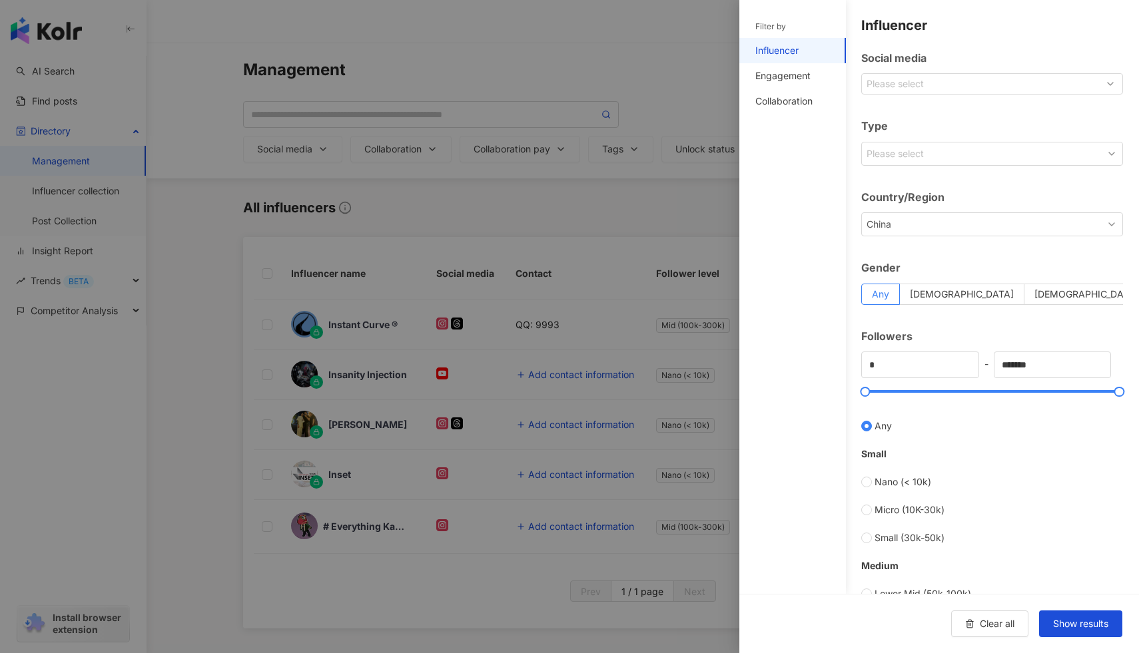
click at [707, 224] on div at bounding box center [569, 326] width 1139 height 653
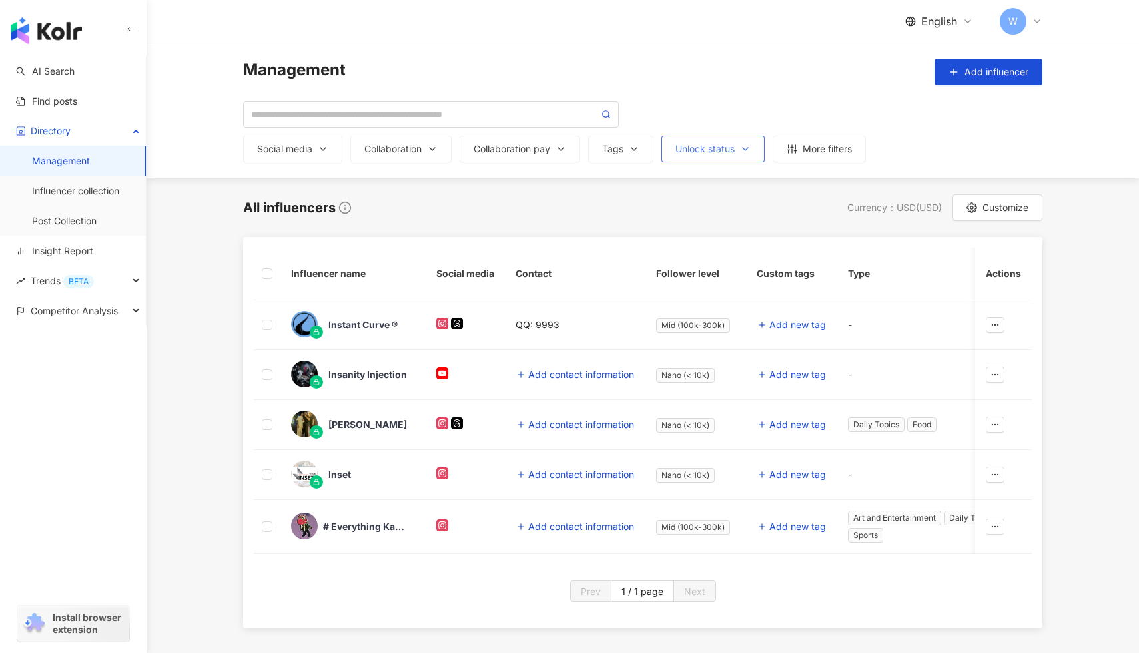
click at [710, 147] on div "Unlock status" at bounding box center [712, 149] width 75 height 11
click at [641, 157] on button "Tags" at bounding box center [620, 149] width 65 height 27
click at [641, 158] on button "Tags Please select or search" at bounding box center [620, 149] width 65 height 27
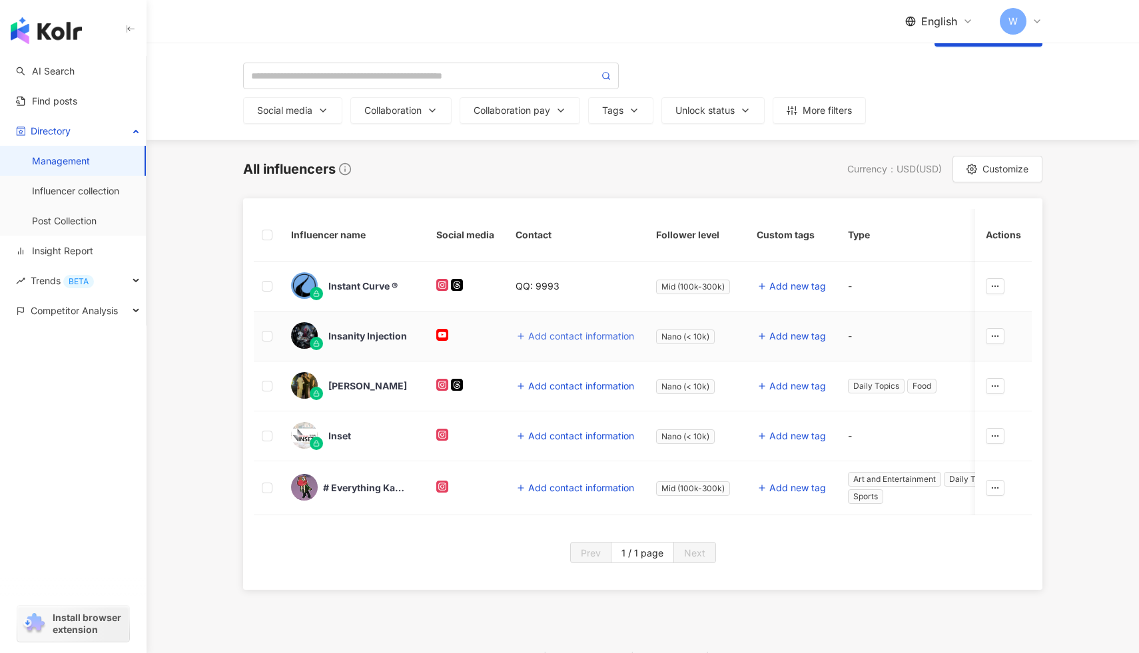
click at [541, 340] on span "Add contact information" at bounding box center [581, 336] width 106 height 11
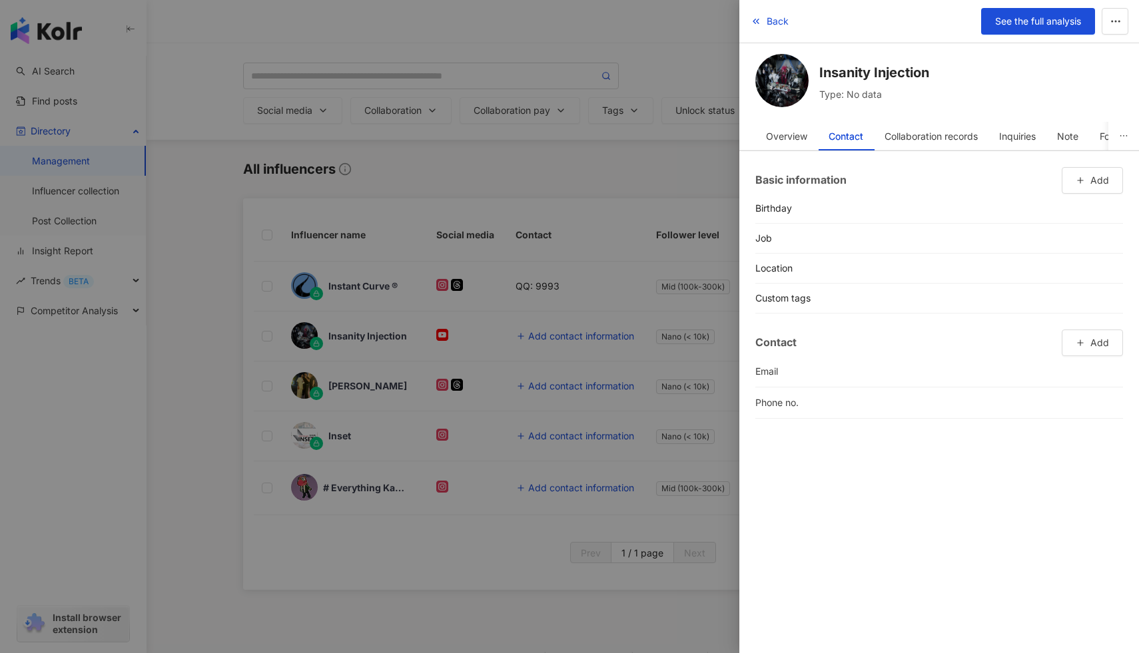
click at [586, 271] on div at bounding box center [569, 326] width 1139 height 653
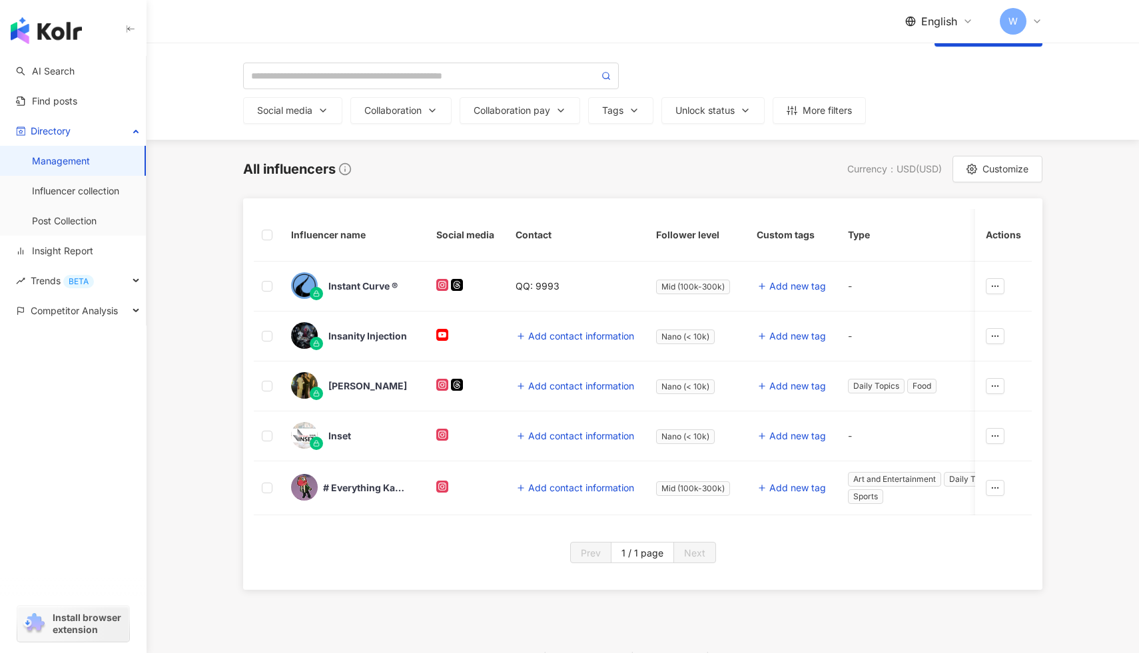
click at [1021, 21] on span "W" at bounding box center [1013, 21] width 27 height 27
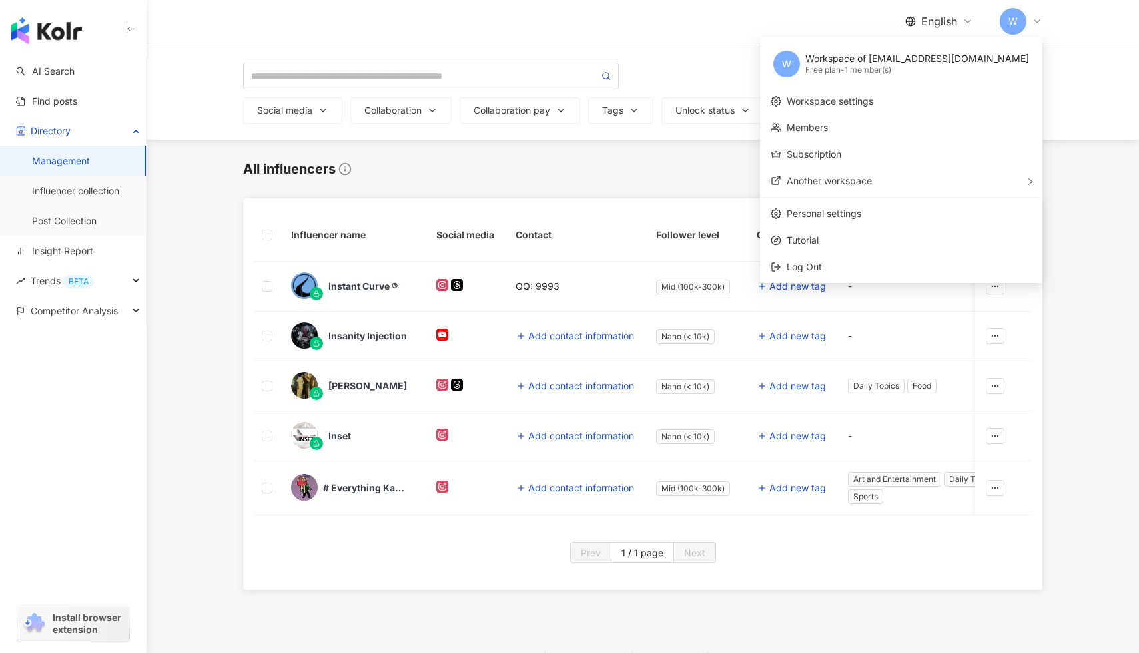
click at [986, 71] on div "Free plan - 1 member(s)" at bounding box center [917, 70] width 224 height 11
click at [828, 122] on link "Members" at bounding box center [806, 127] width 41 height 11
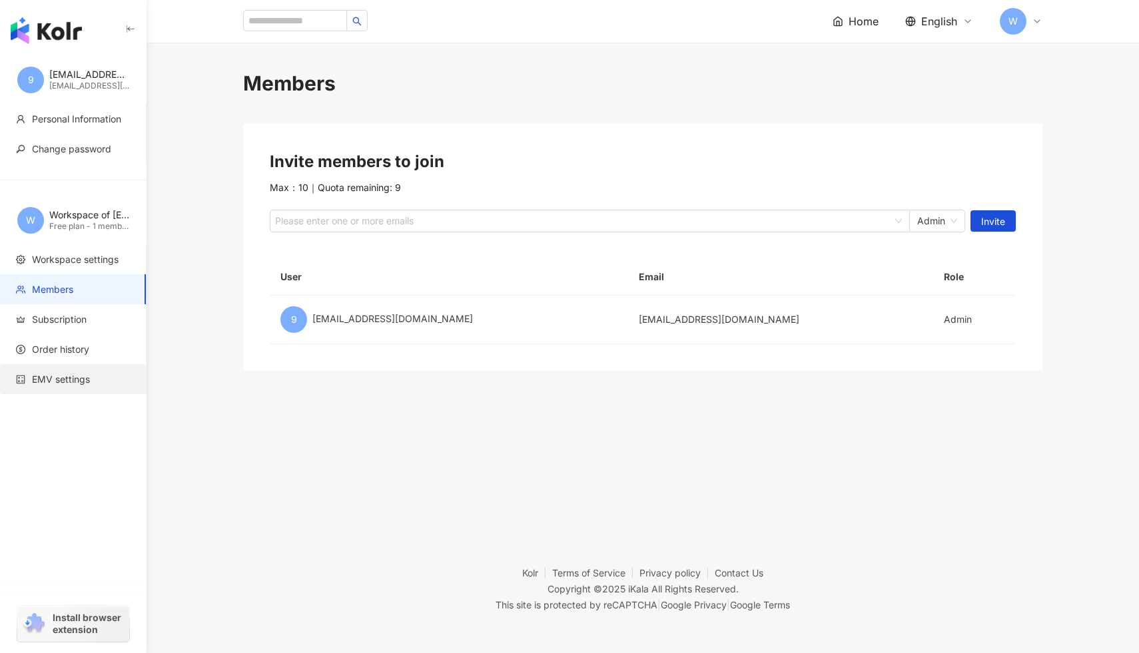
click at [105, 375] on span "EMV settings" at bounding box center [75, 379] width 119 height 13
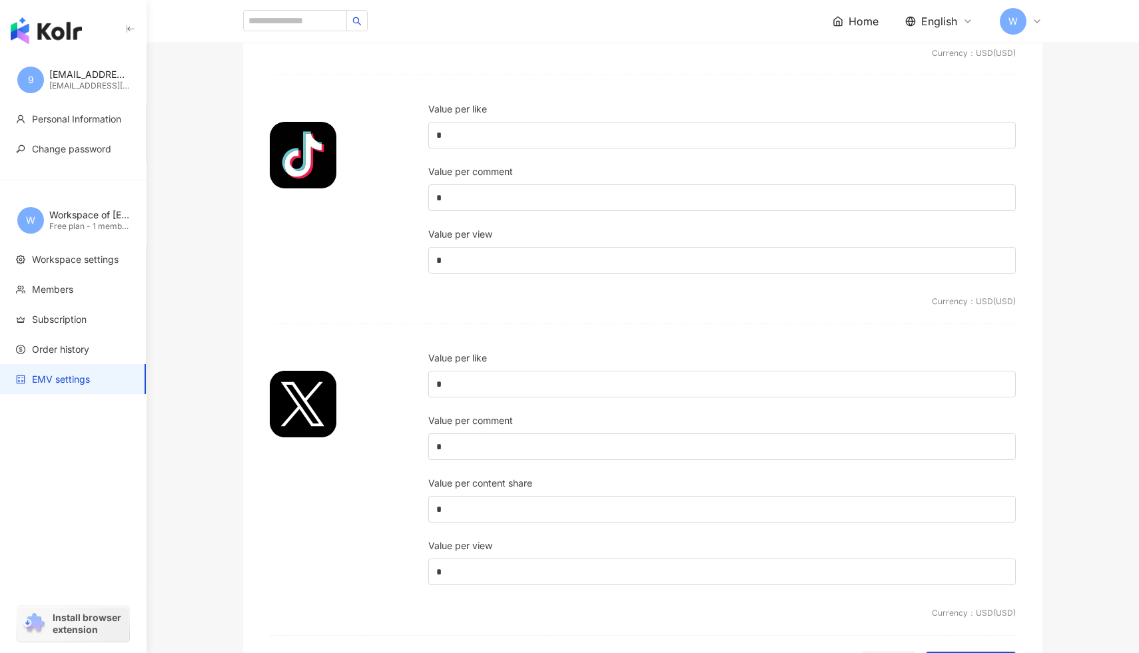
scroll to position [1240, 0]
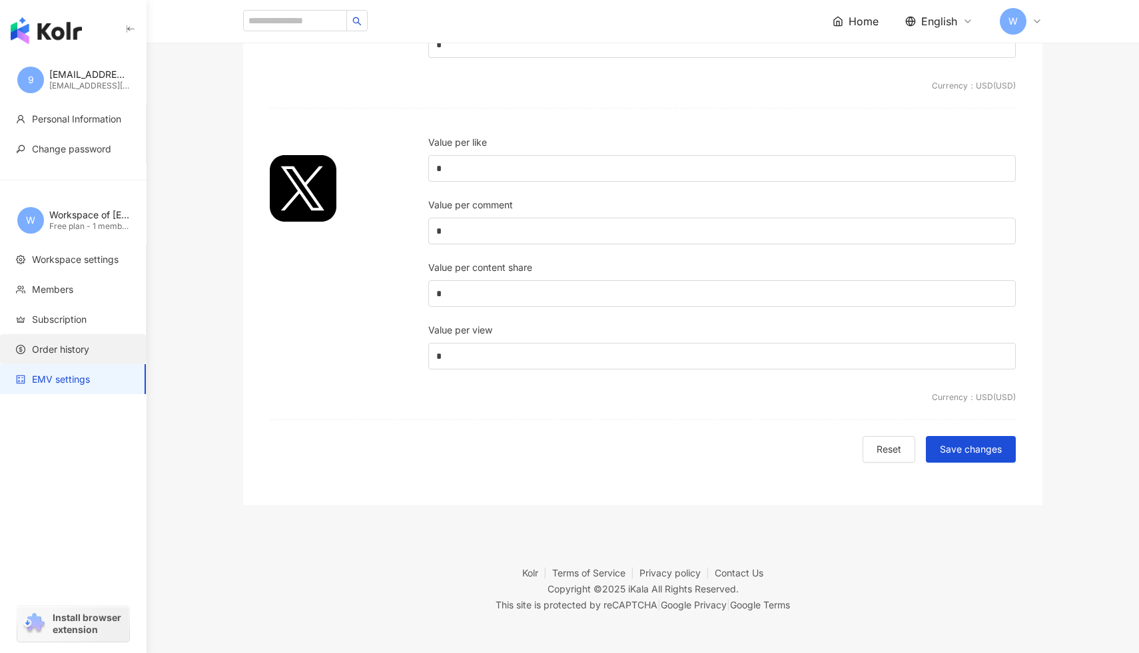
click at [104, 356] on li "Order history" at bounding box center [73, 349] width 146 height 30
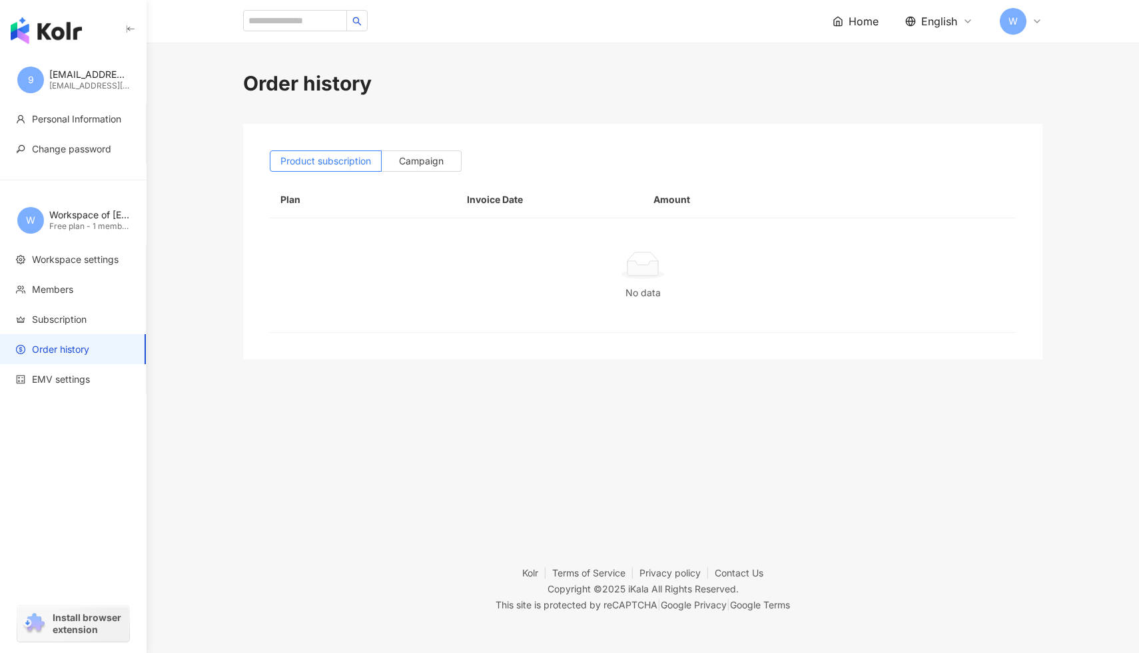
click at [1033, 18] on icon at bounding box center [1037, 21] width 11 height 11
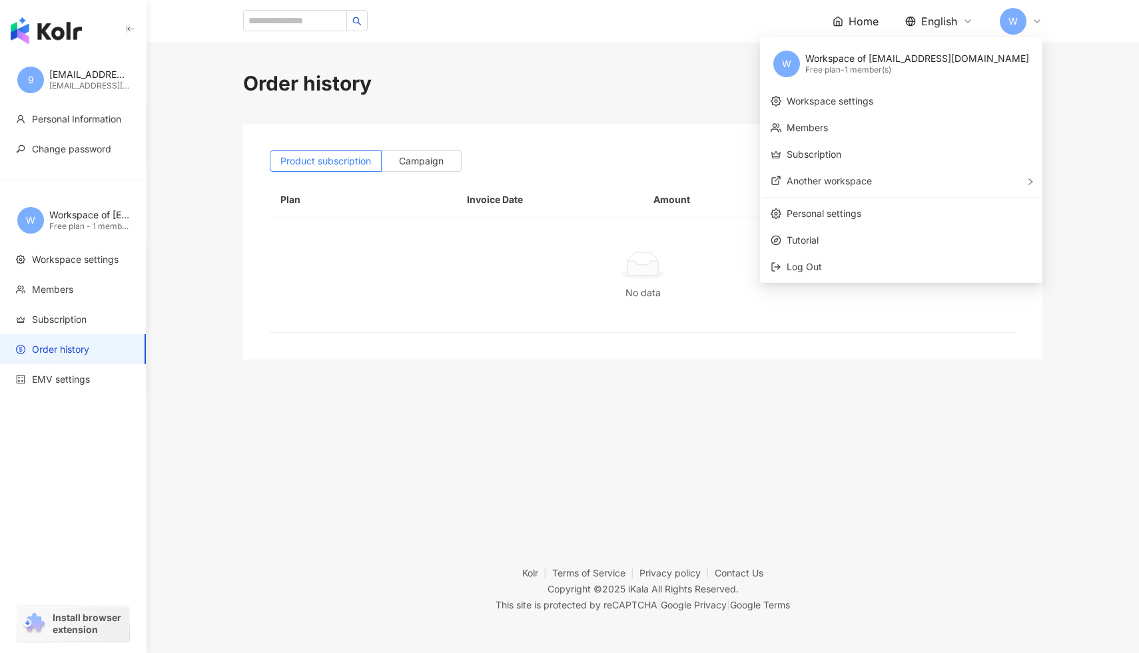
click at [85, 219] on div "Workspace of [EMAIL_ADDRESS][DOMAIN_NAME]" at bounding box center [89, 214] width 80 height 13
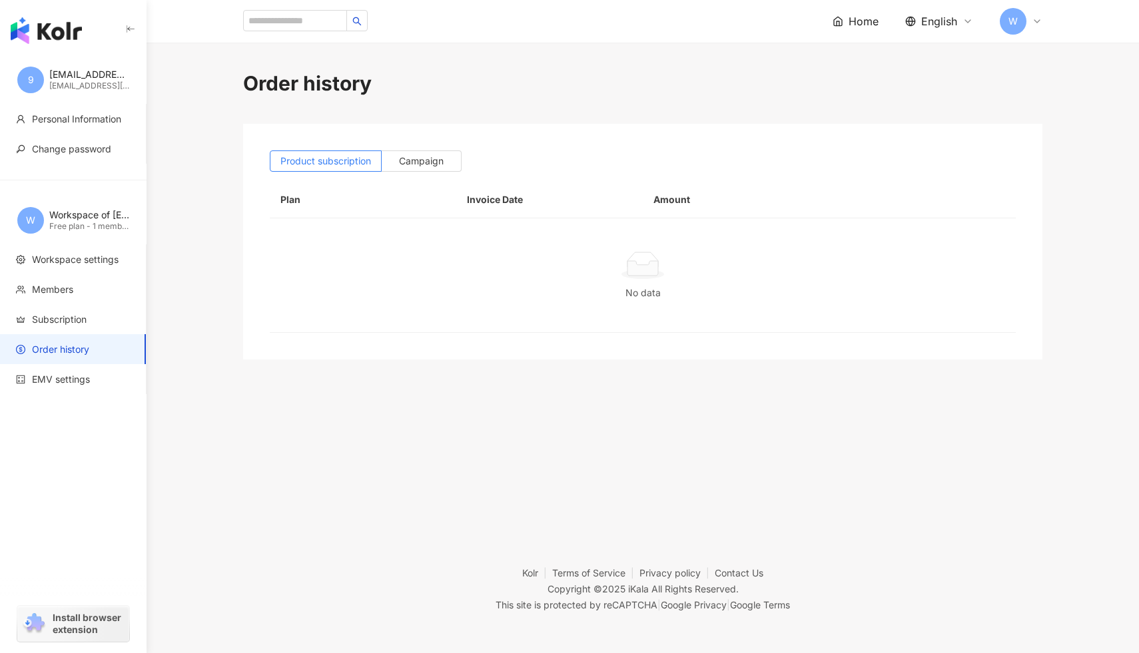
click at [132, 34] on icon "button" at bounding box center [130, 29] width 11 height 11
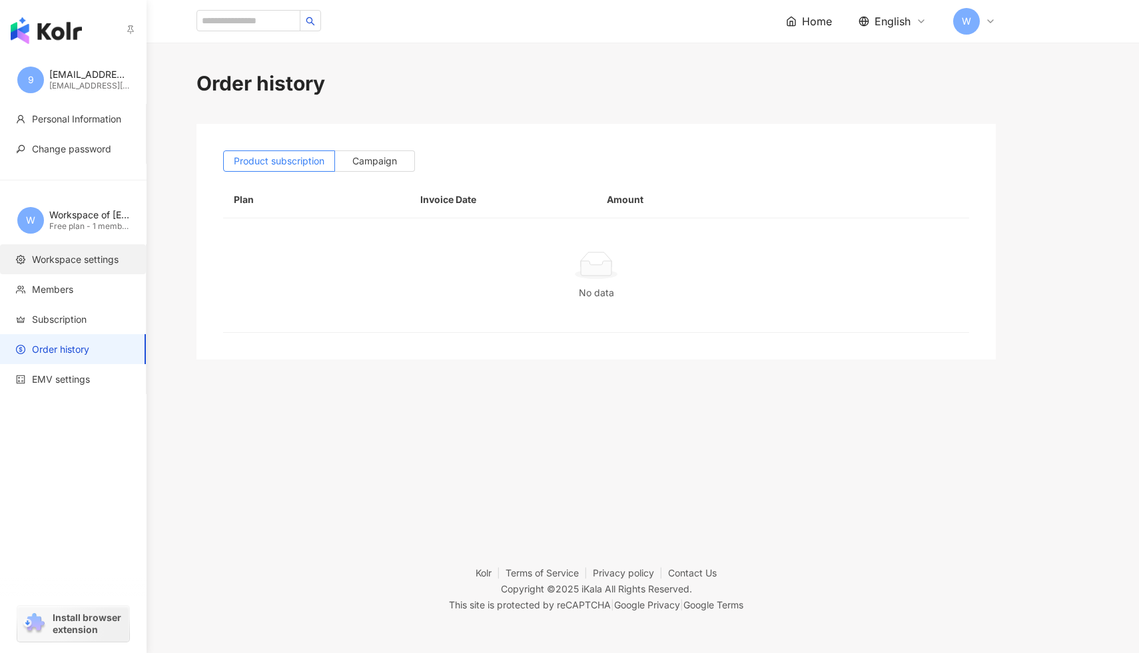
click at [99, 256] on span "Workspace settings" at bounding box center [75, 259] width 87 height 13
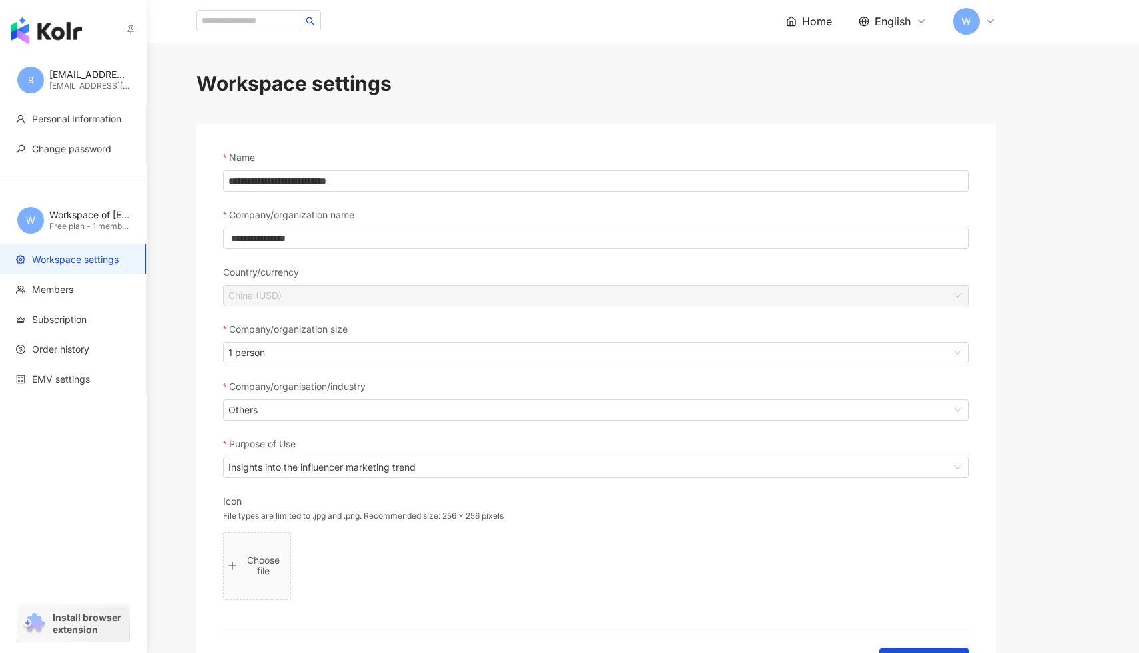
click at [36, 21] on img "button" at bounding box center [46, 30] width 71 height 27
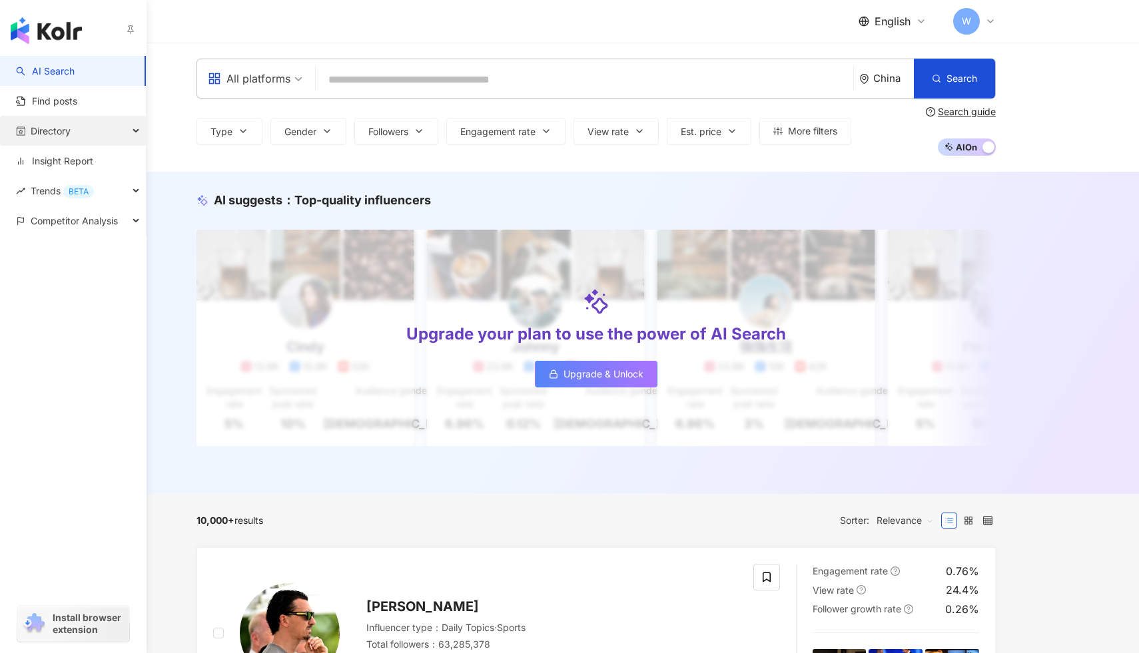
click at [95, 125] on div "Directory" at bounding box center [73, 131] width 146 height 30
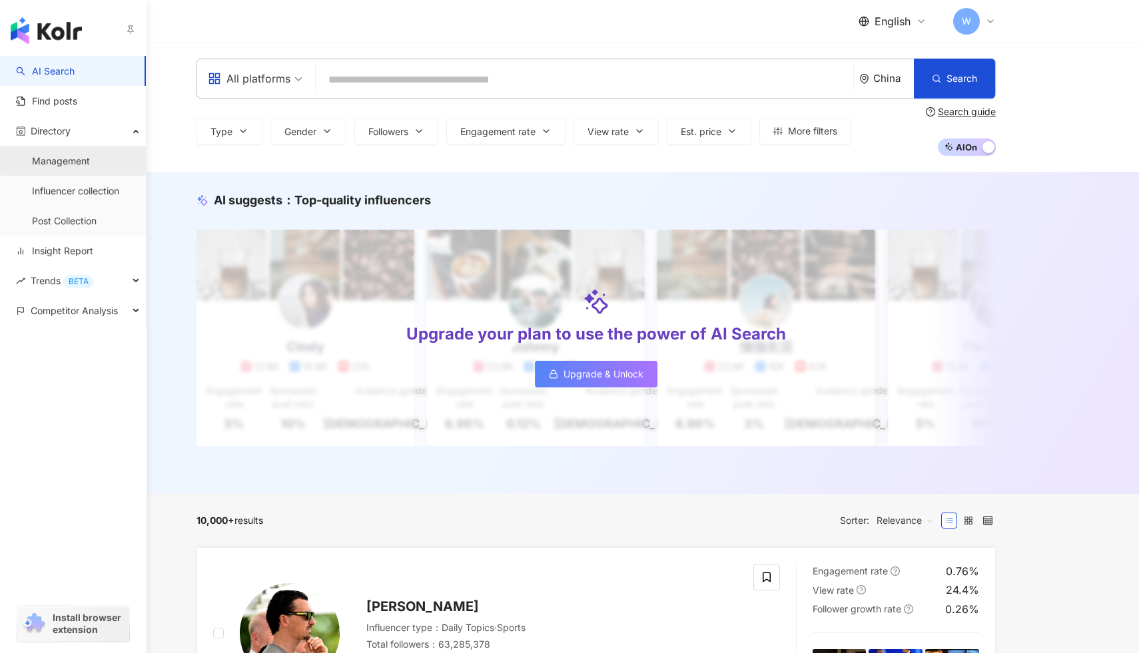
click at [80, 166] on link "Management" at bounding box center [61, 160] width 58 height 13
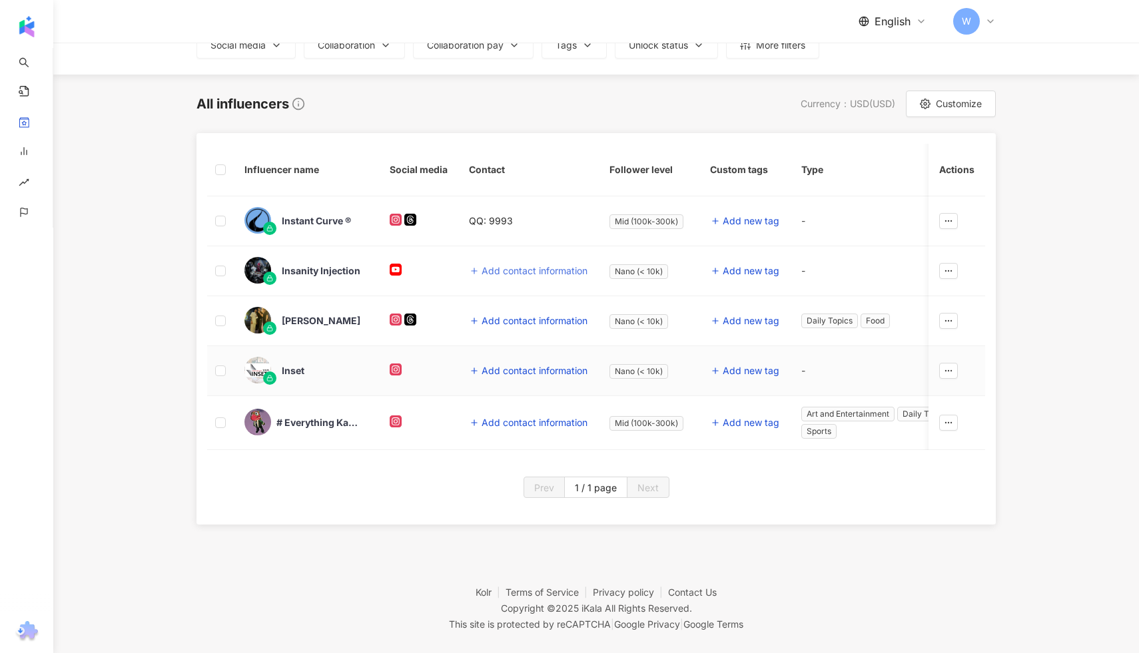
scroll to position [123, 0]
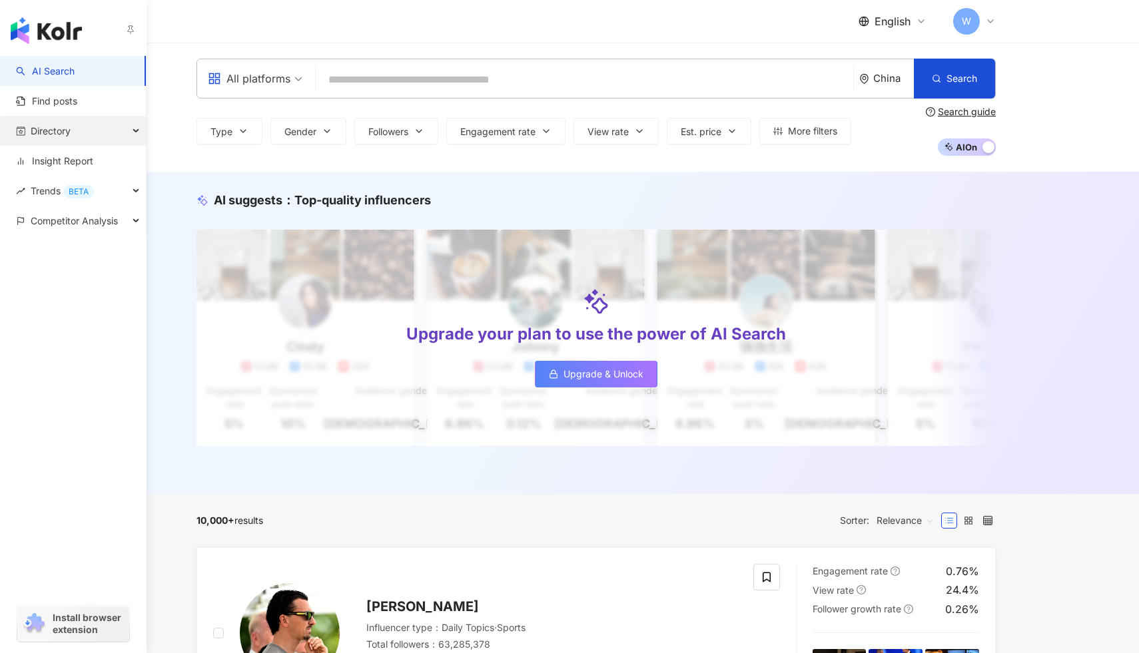
click at [94, 137] on div "Directory" at bounding box center [73, 131] width 146 height 30
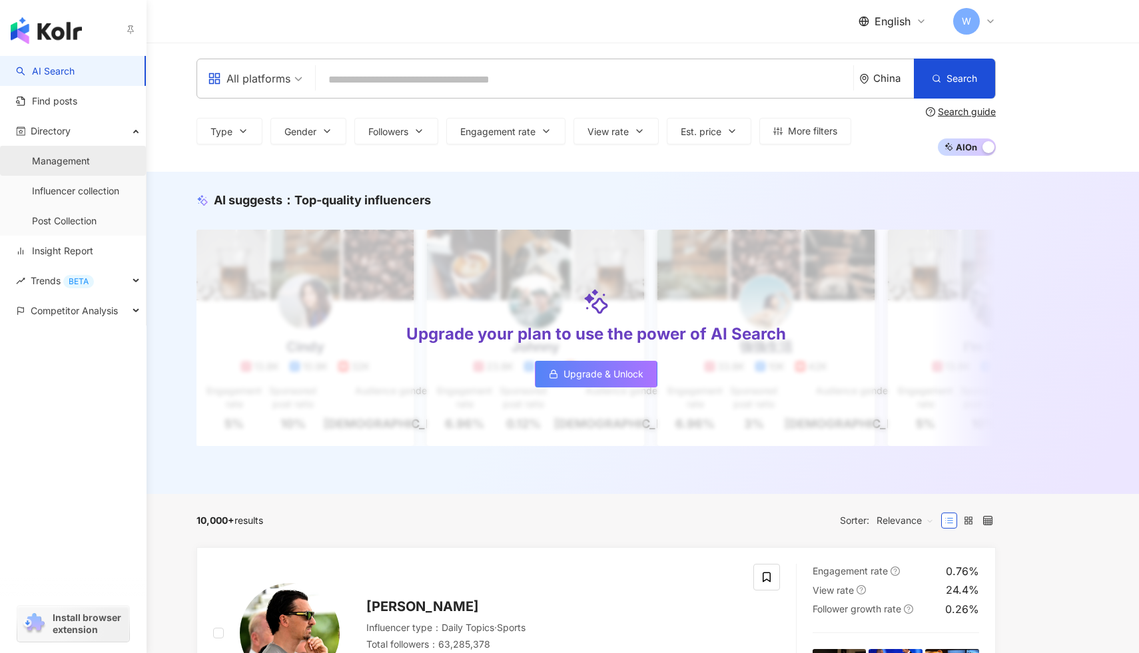
click at [90, 162] on link "Management" at bounding box center [61, 160] width 58 height 13
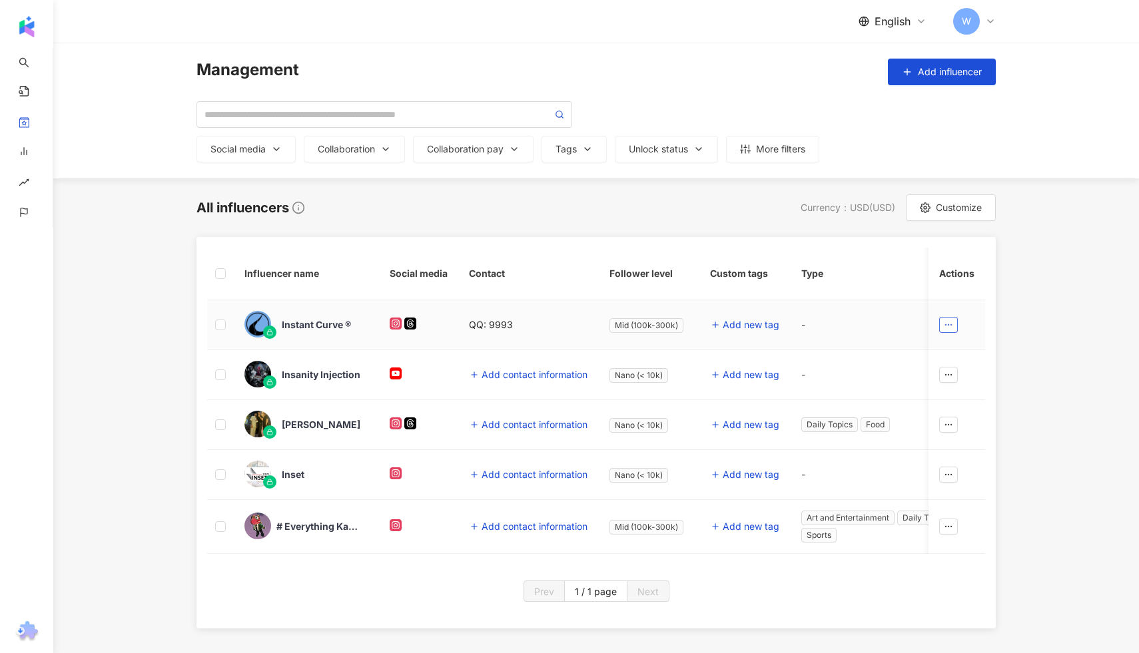
click at [951, 328] on icon "button" at bounding box center [948, 324] width 9 height 9
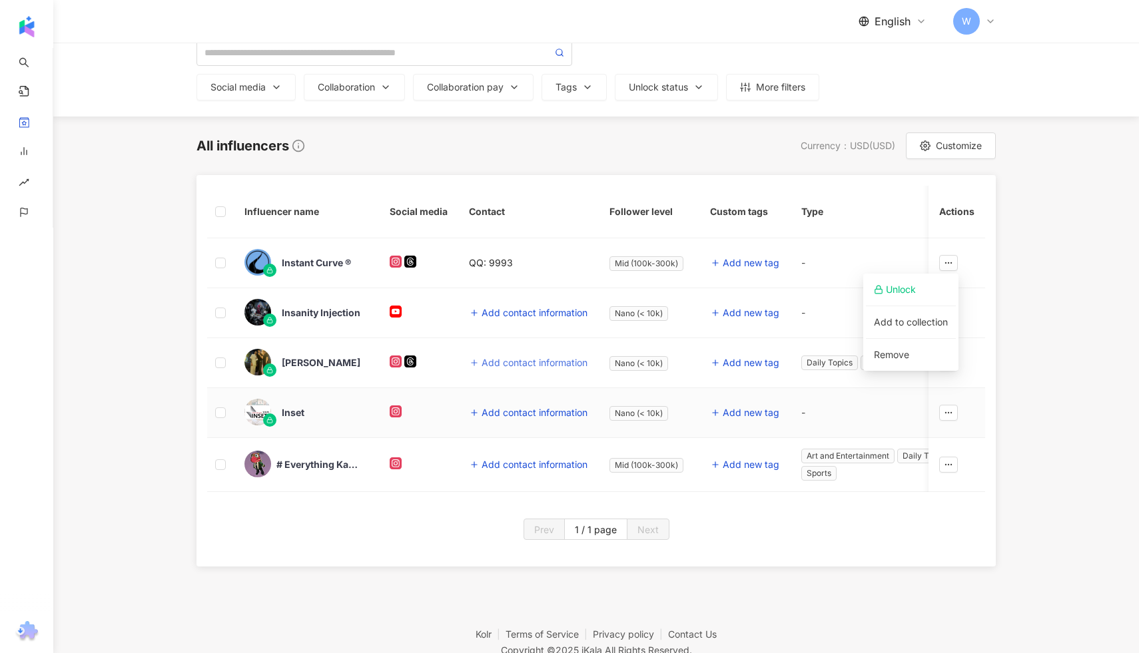
scroll to position [61, 0]
